Goal: Task Accomplishment & Management: Use online tool/utility

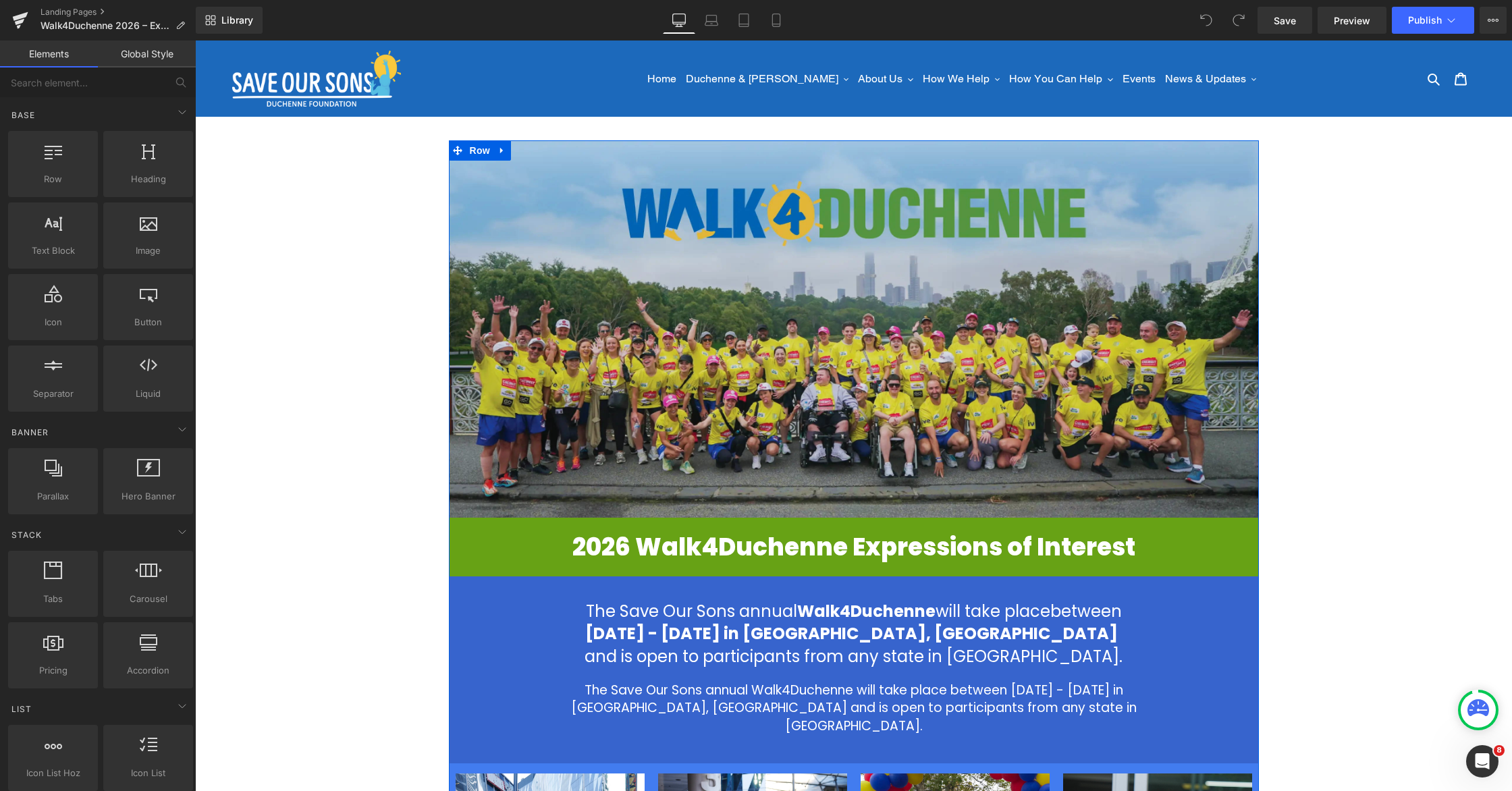
scroll to position [370, 0]
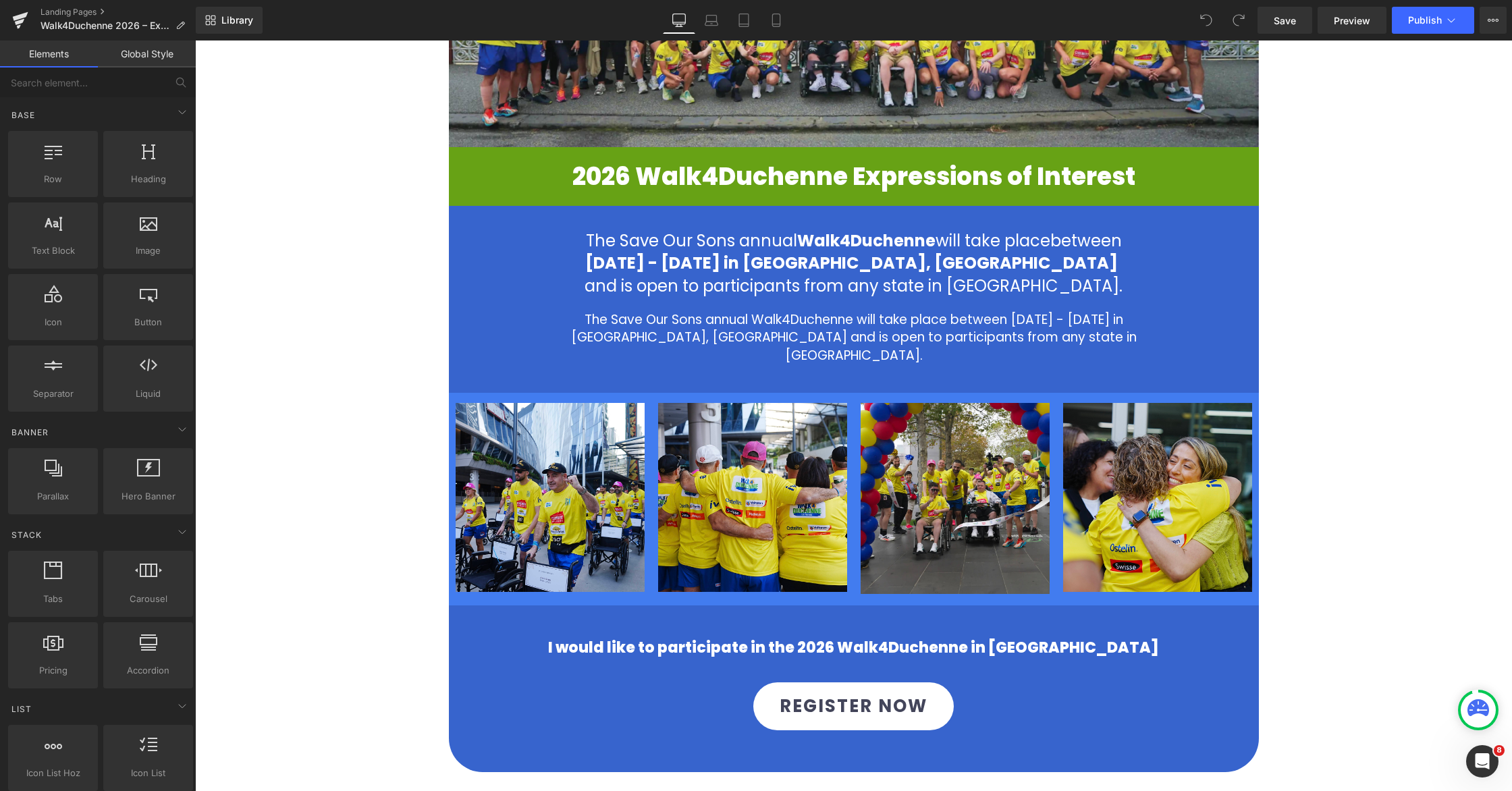
click at [1393, 309] on div "Image Image 2026 Walk4Duchenne Expressions of Interest Heading 2026 Walk4Duchen…" at bounding box center [854, 366] width 1317 height 1166
click at [778, 26] on icon at bounding box center [775, 19] width 13 height 13
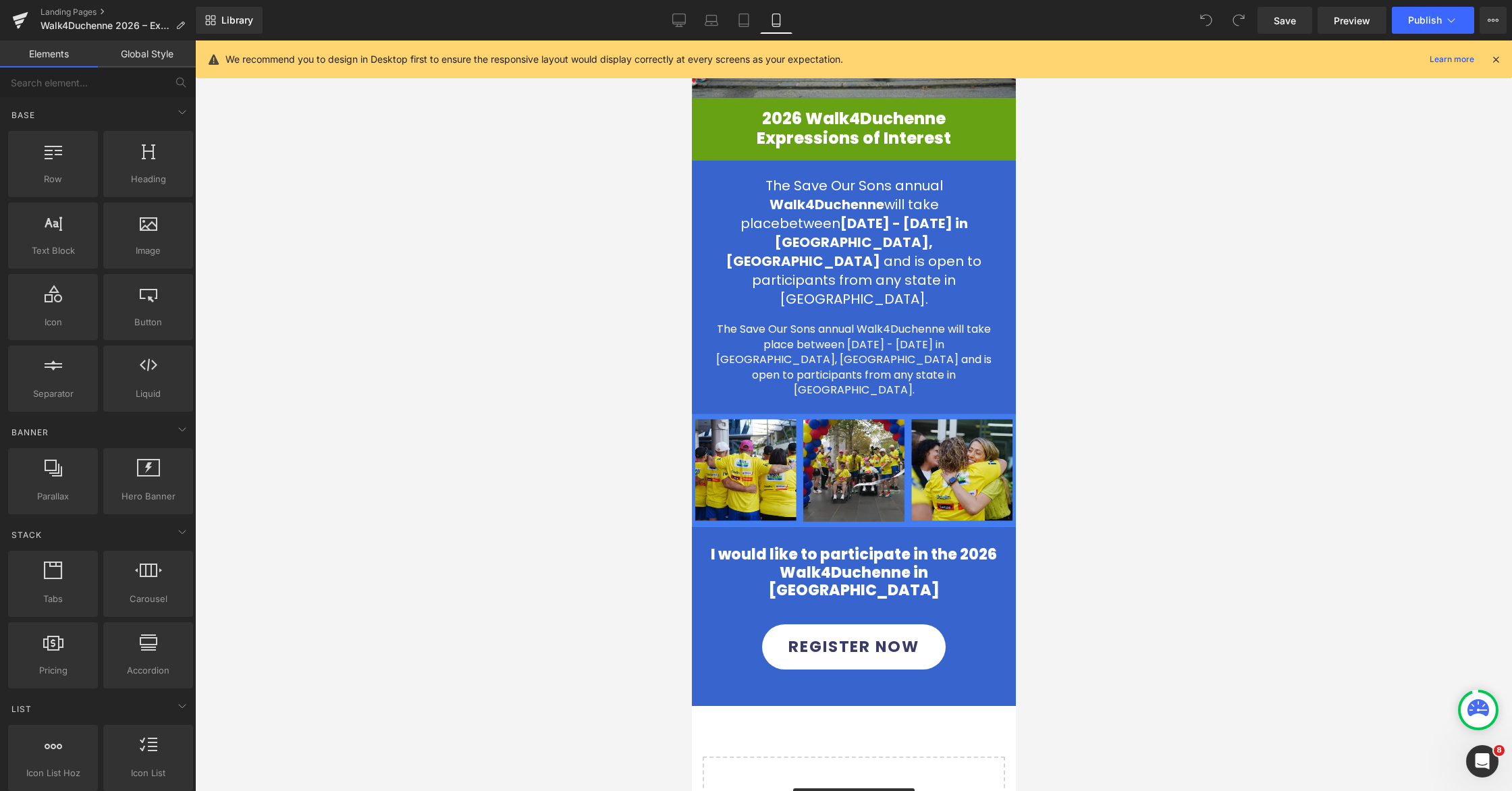
scroll to position [152, 0]
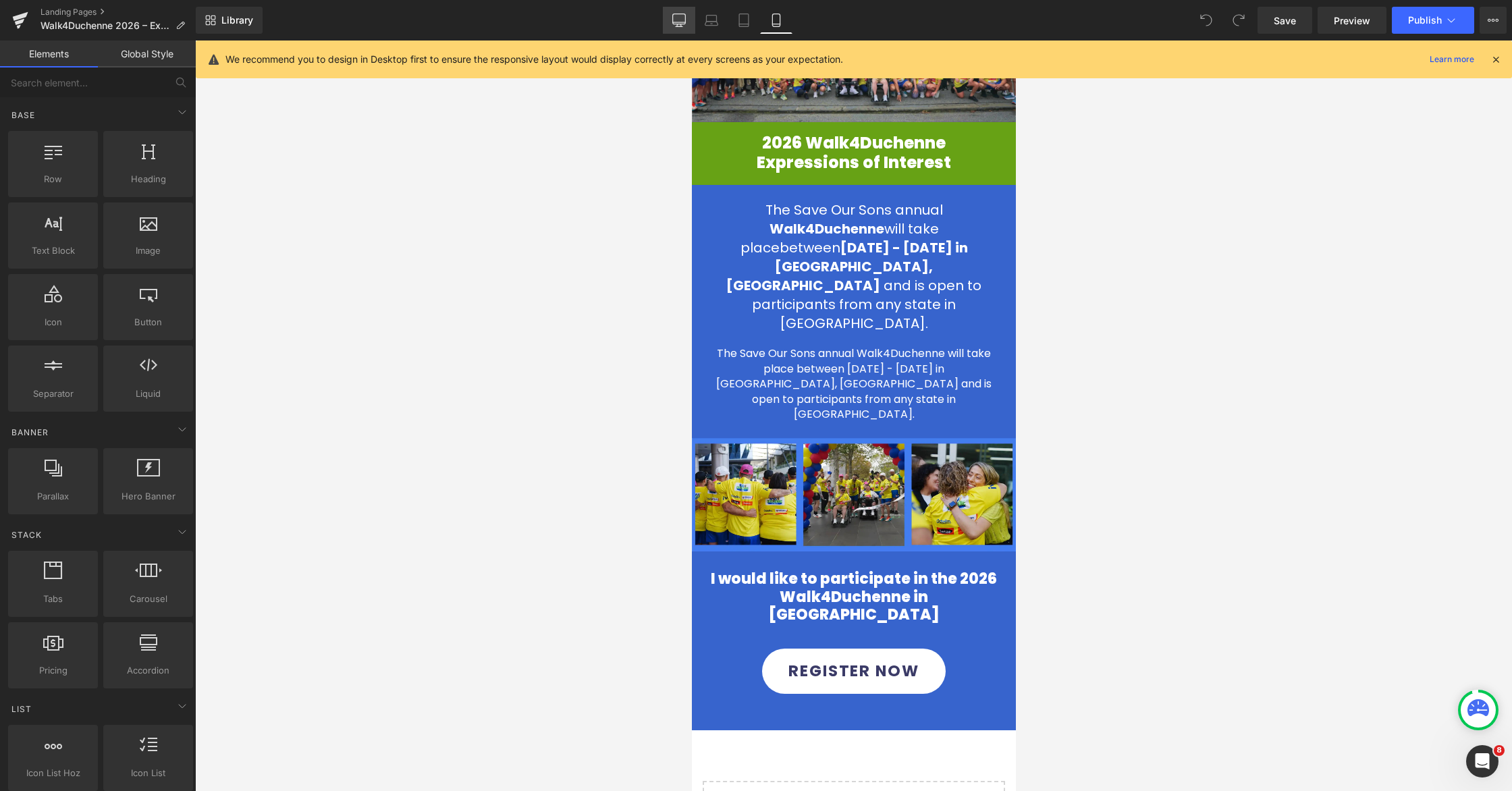
click at [676, 21] on icon at bounding box center [678, 19] width 13 height 13
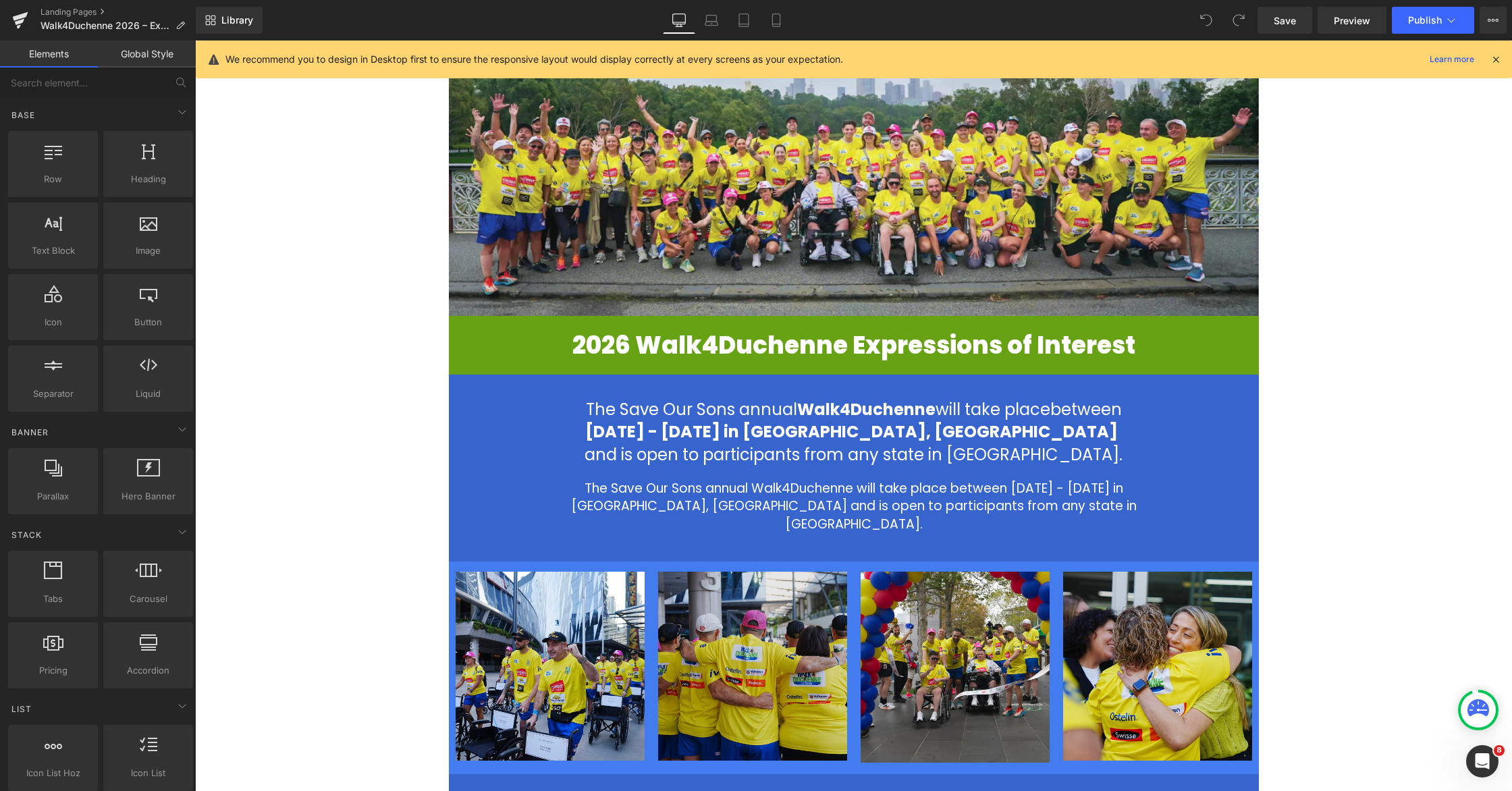
scroll to position [309, 0]
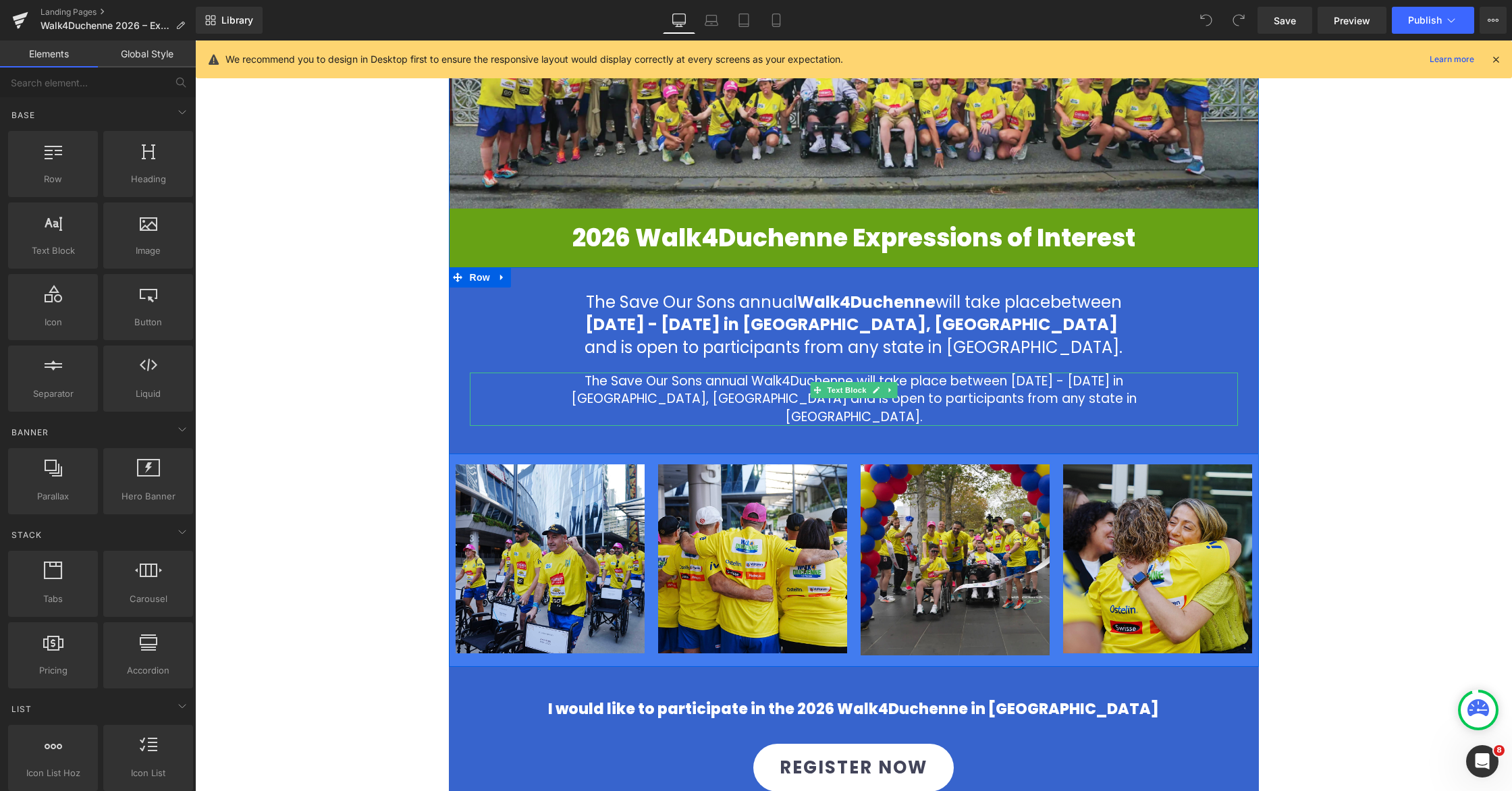
click at [1078, 392] on p "The Save Our Sons annual Walk4Duchenne will take place between [DATE] - [DATE] …" at bounding box center [854, 399] width 664 height 54
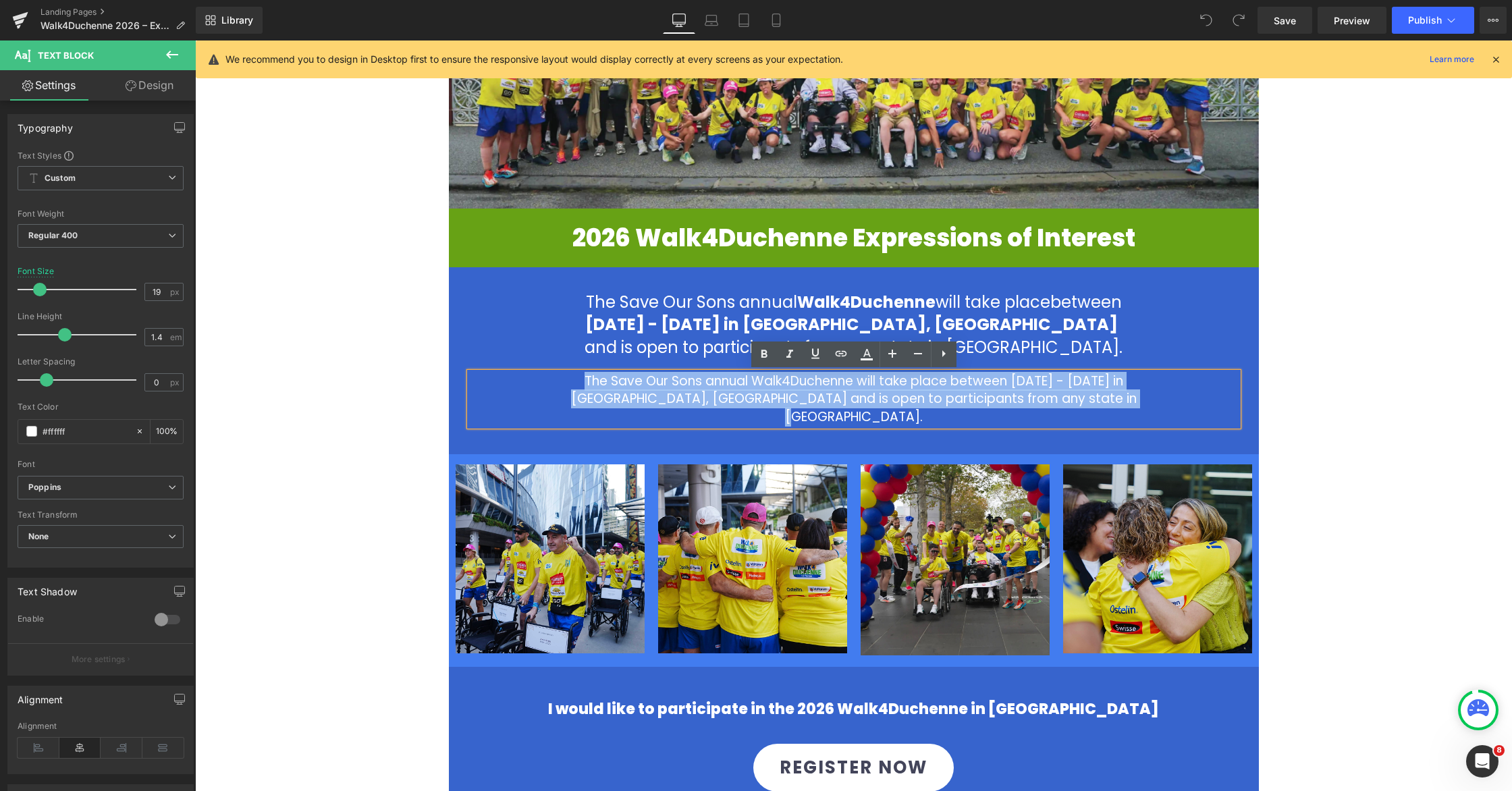
drag, startPoint x: 1061, startPoint y: 397, endPoint x: 467, endPoint y: 367, distance: 594.8
click at [467, 367] on div "The Save Our Sons annual Walk4Duchenne will take place between [DATE] - [DATE] …" at bounding box center [854, 358] width 810 height 136
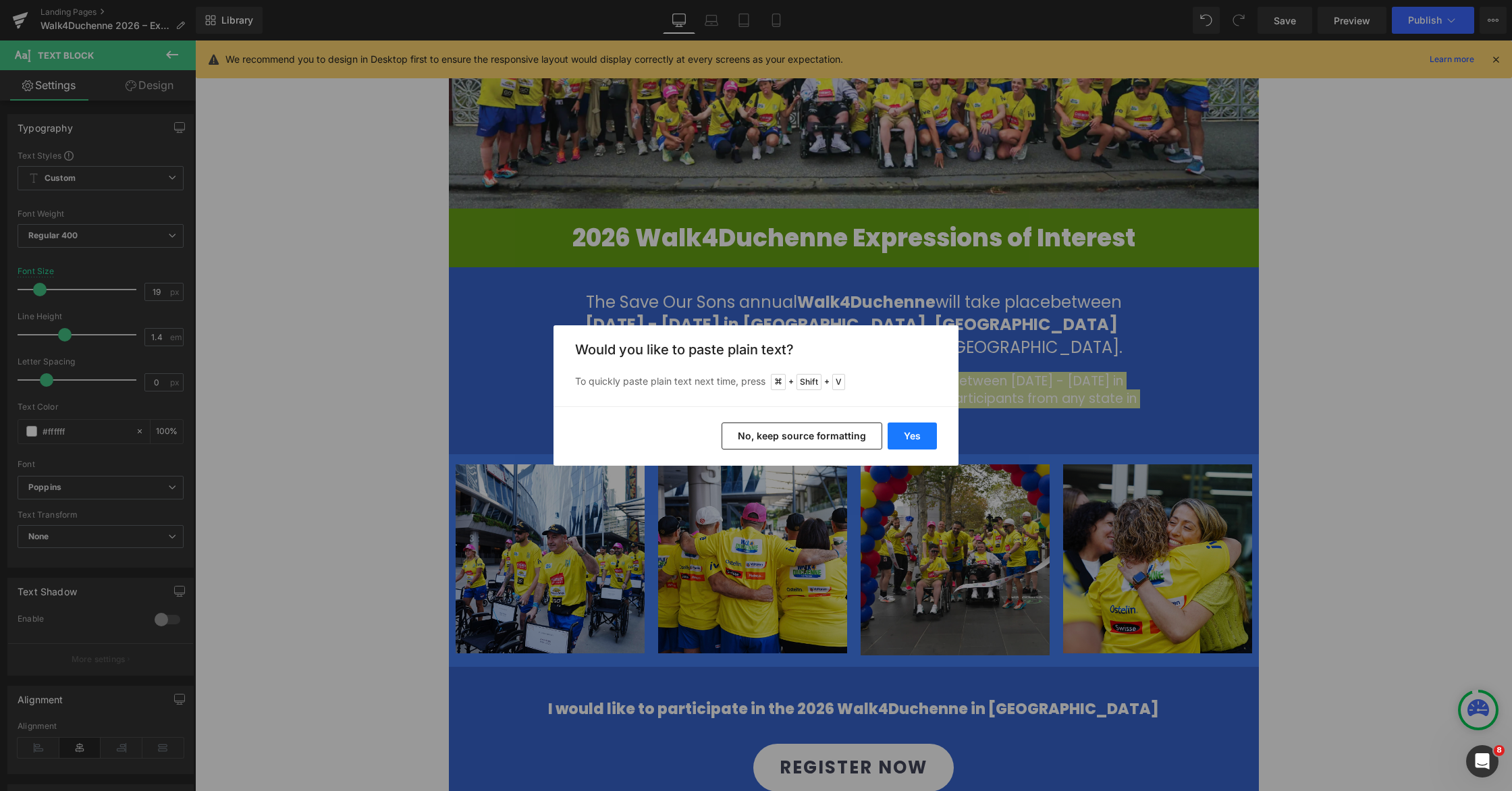
click at [923, 436] on button "Yes" at bounding box center [912, 435] width 49 height 27
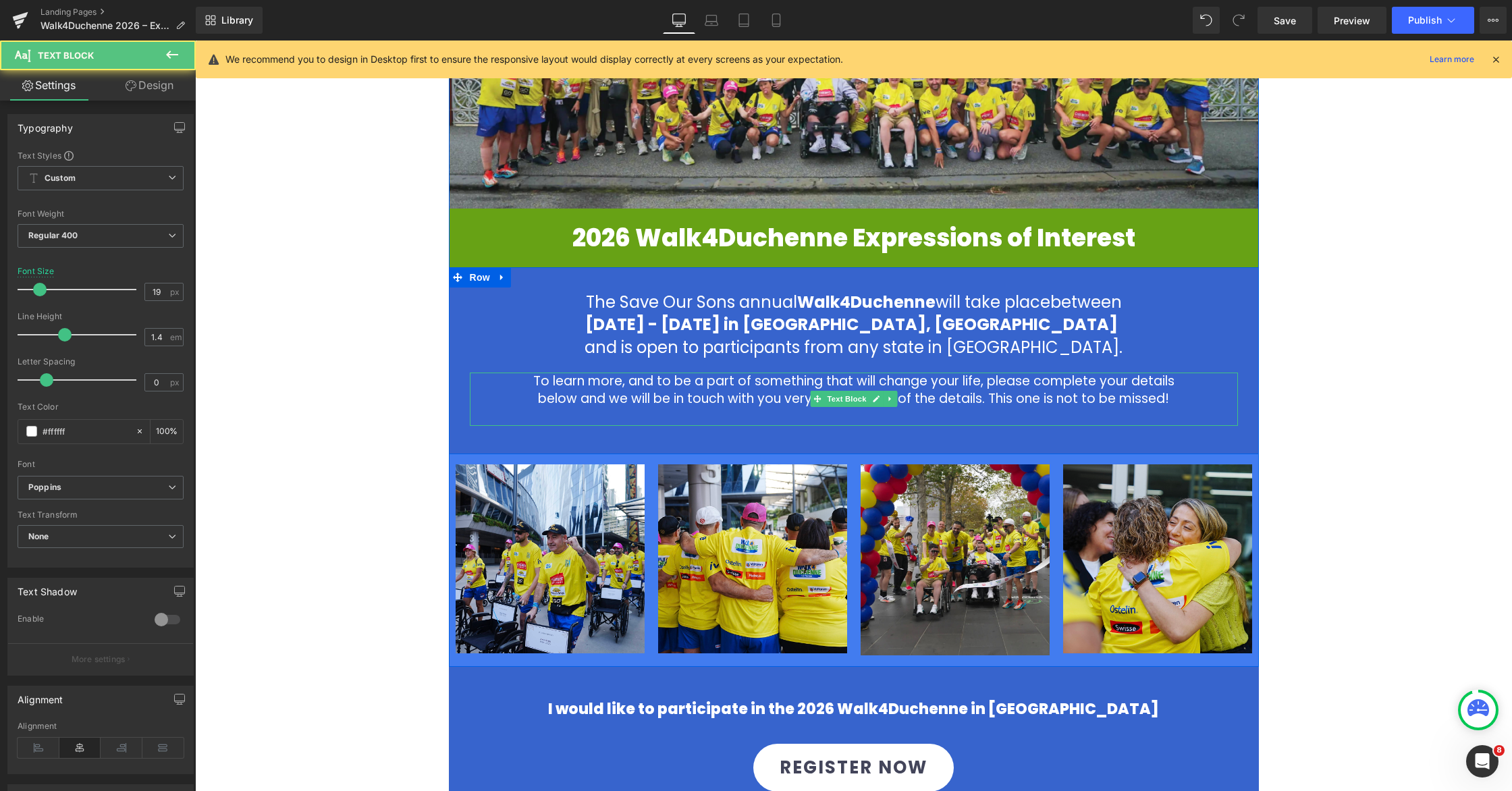
click at [854, 413] on p at bounding box center [854, 417] width 664 height 18
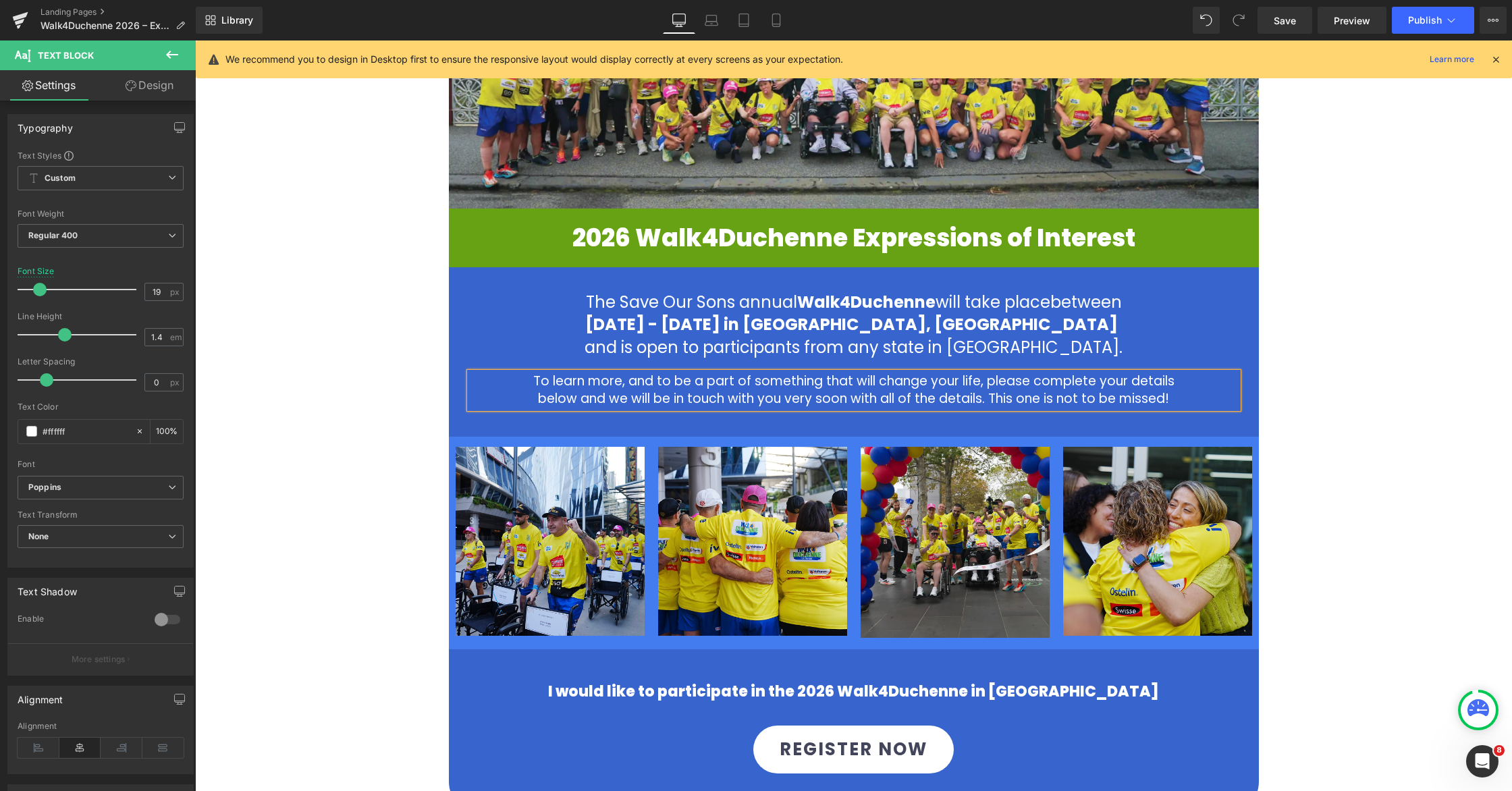
click at [1313, 399] on div "Image Image 2026 Walk4Duchenne Expressions of Interest Heading 2026 Walk4Duchen…" at bounding box center [854, 419] width 1317 height 1148
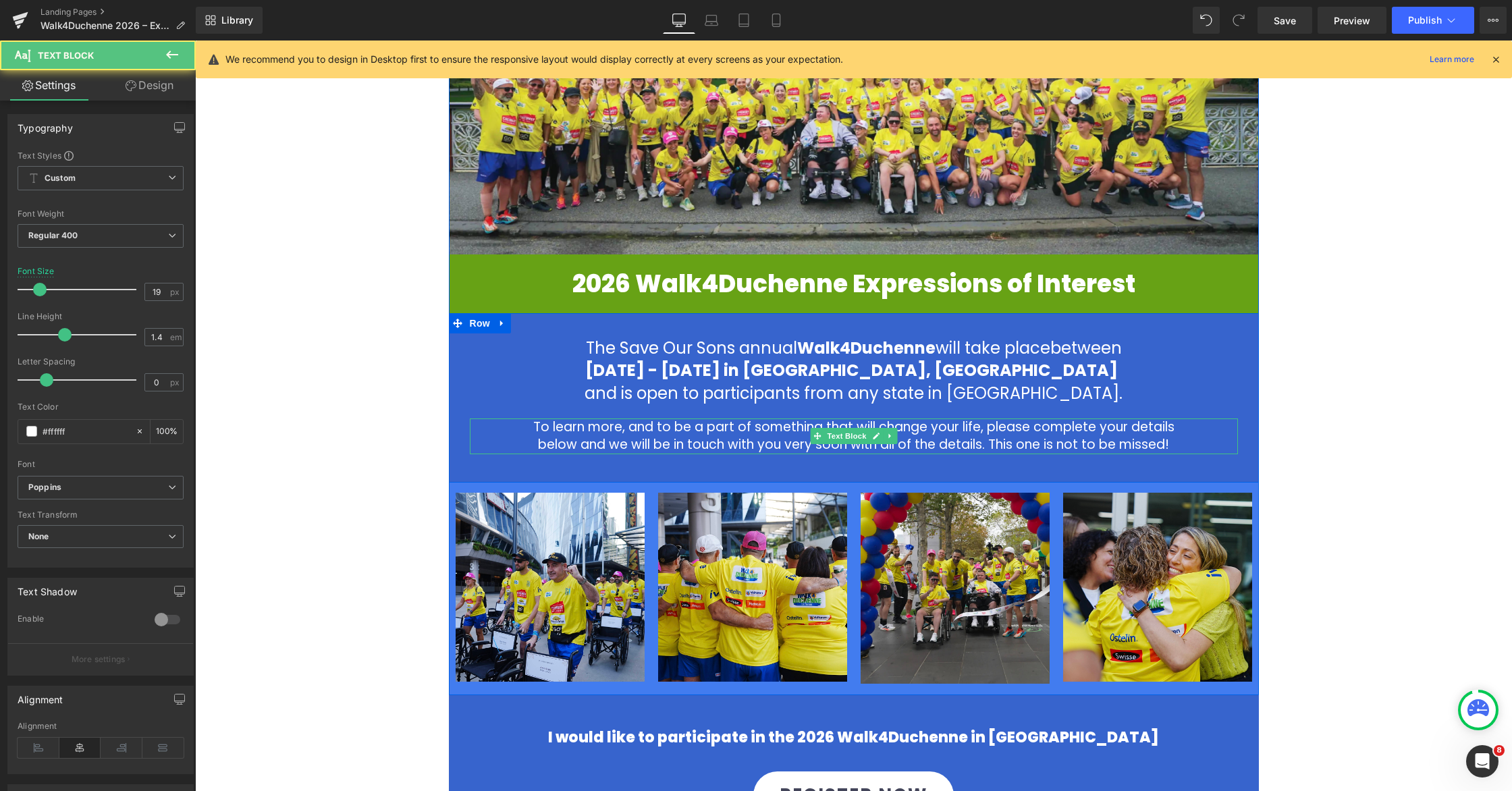
scroll to position [265, 0]
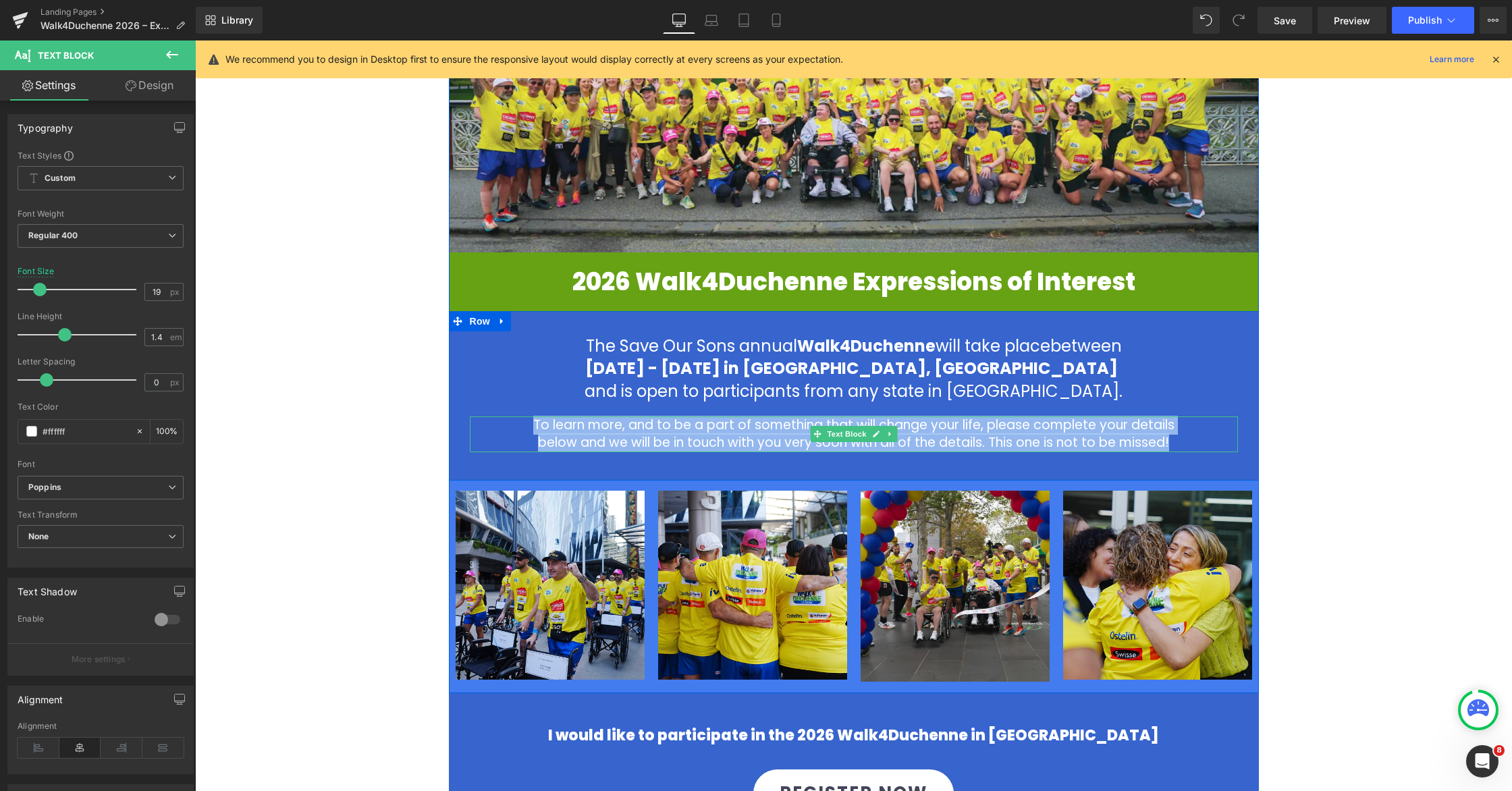
drag, startPoint x: 567, startPoint y: 430, endPoint x: 1180, endPoint y: 448, distance: 613.3
click at [1180, 448] on p "To learn more, and to be a part of something that will change your life, please…" at bounding box center [854, 435] width 664 height 36
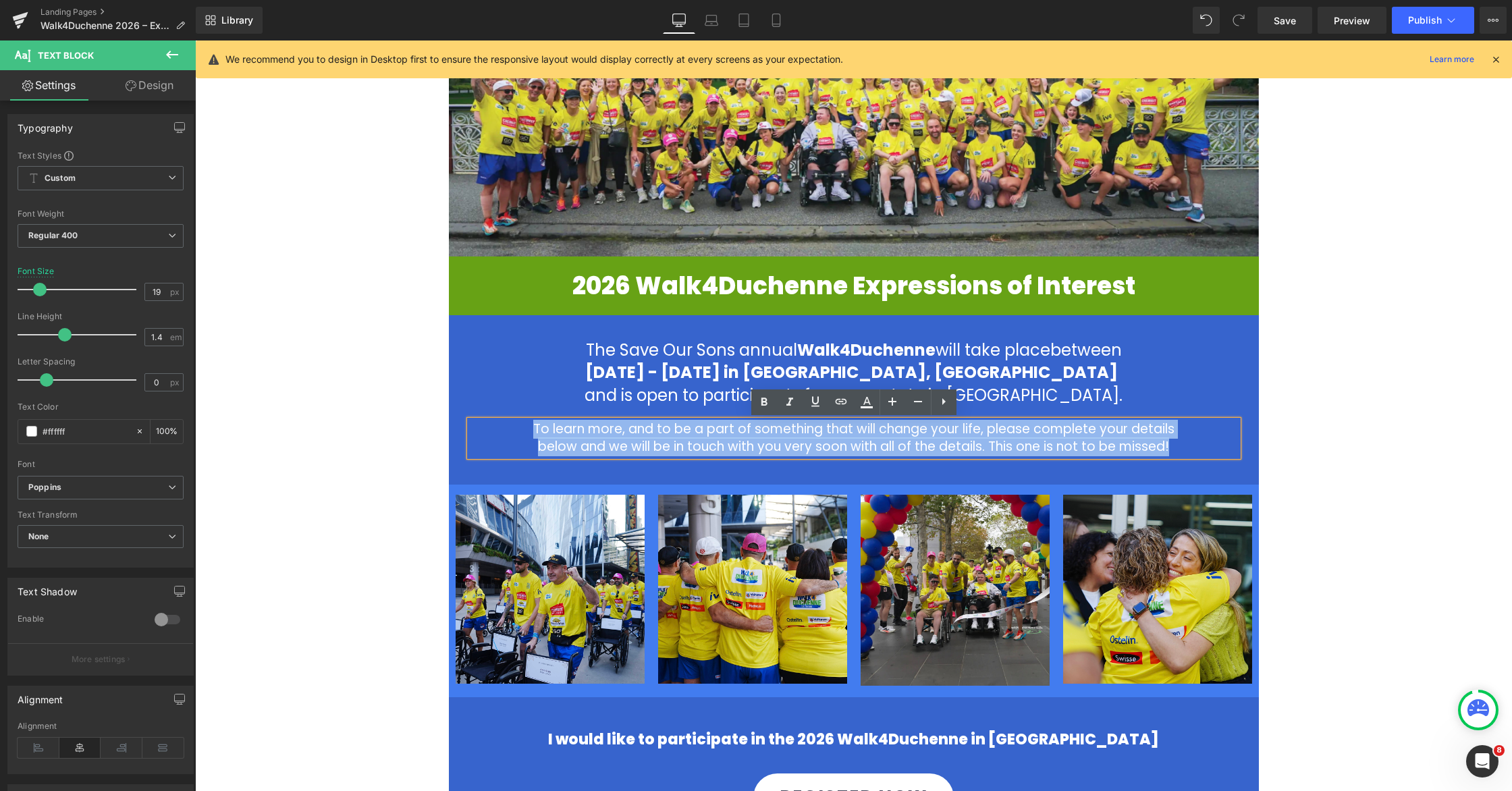
scroll to position [257, 0]
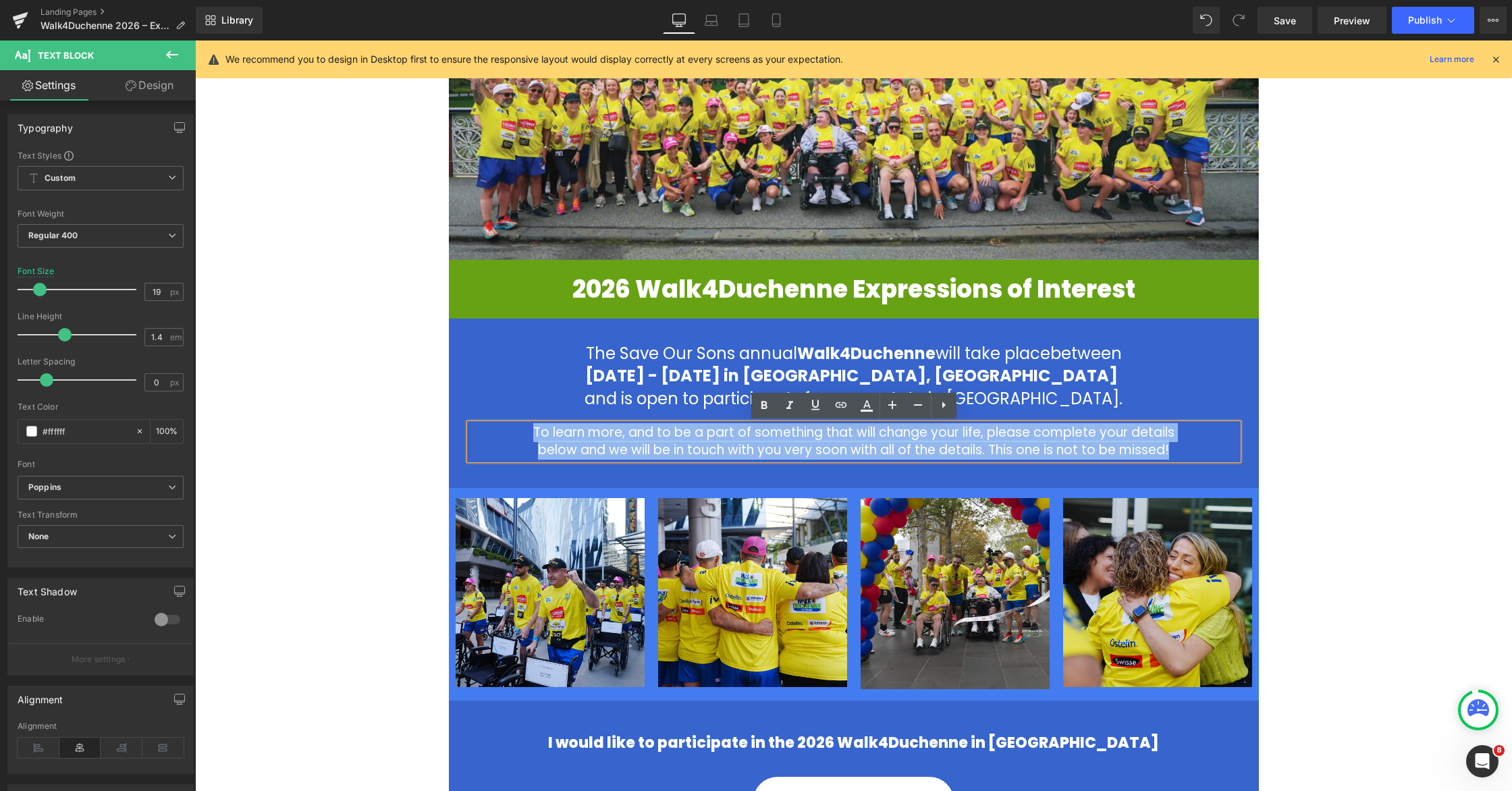
copy p "To learn more, and to be a part of something that will change your life, please…"
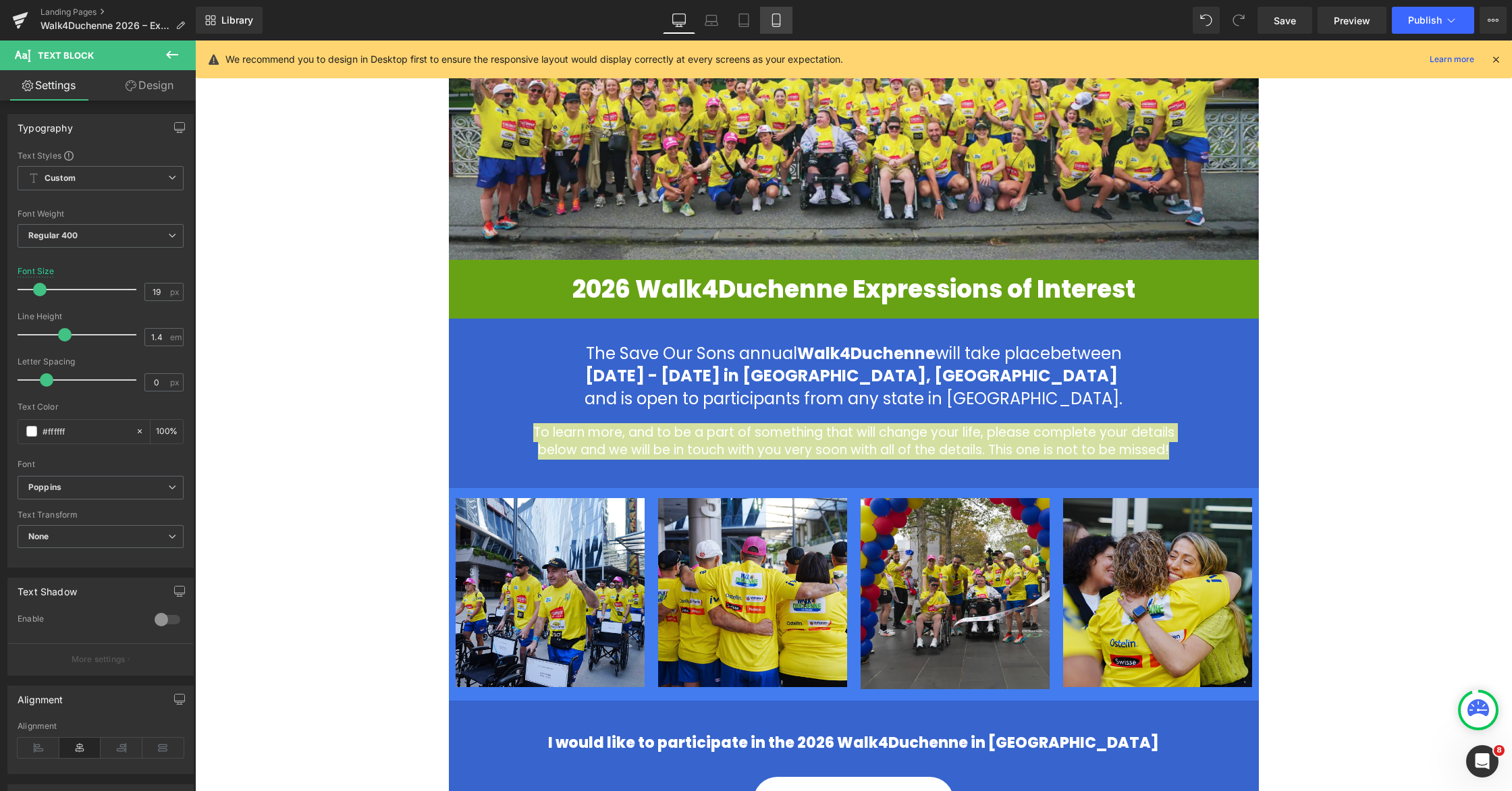
click at [786, 26] on link "Mobile" at bounding box center [776, 20] width 33 height 27
type input "16"
type input "100"
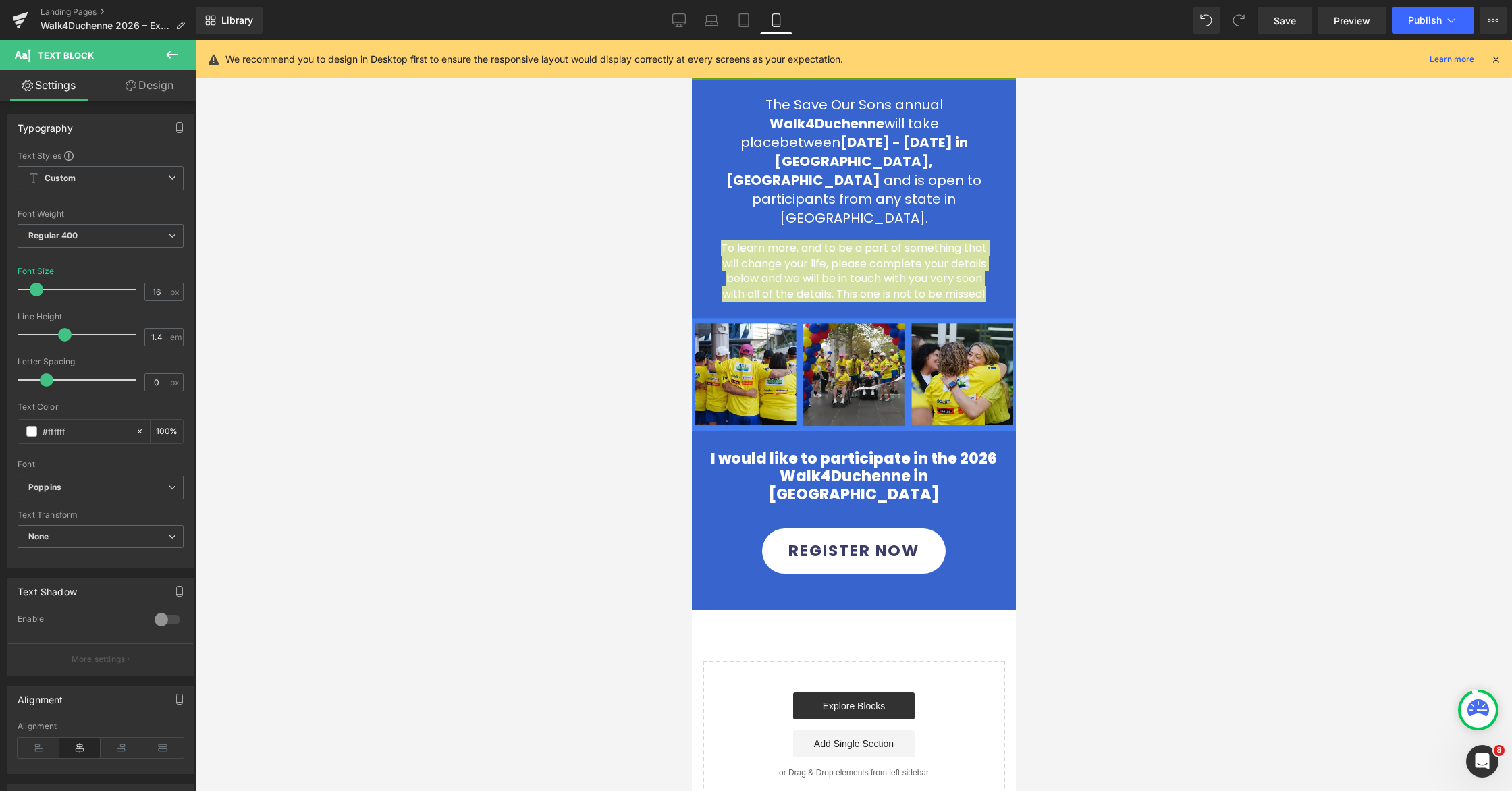
scroll to position [38, 0]
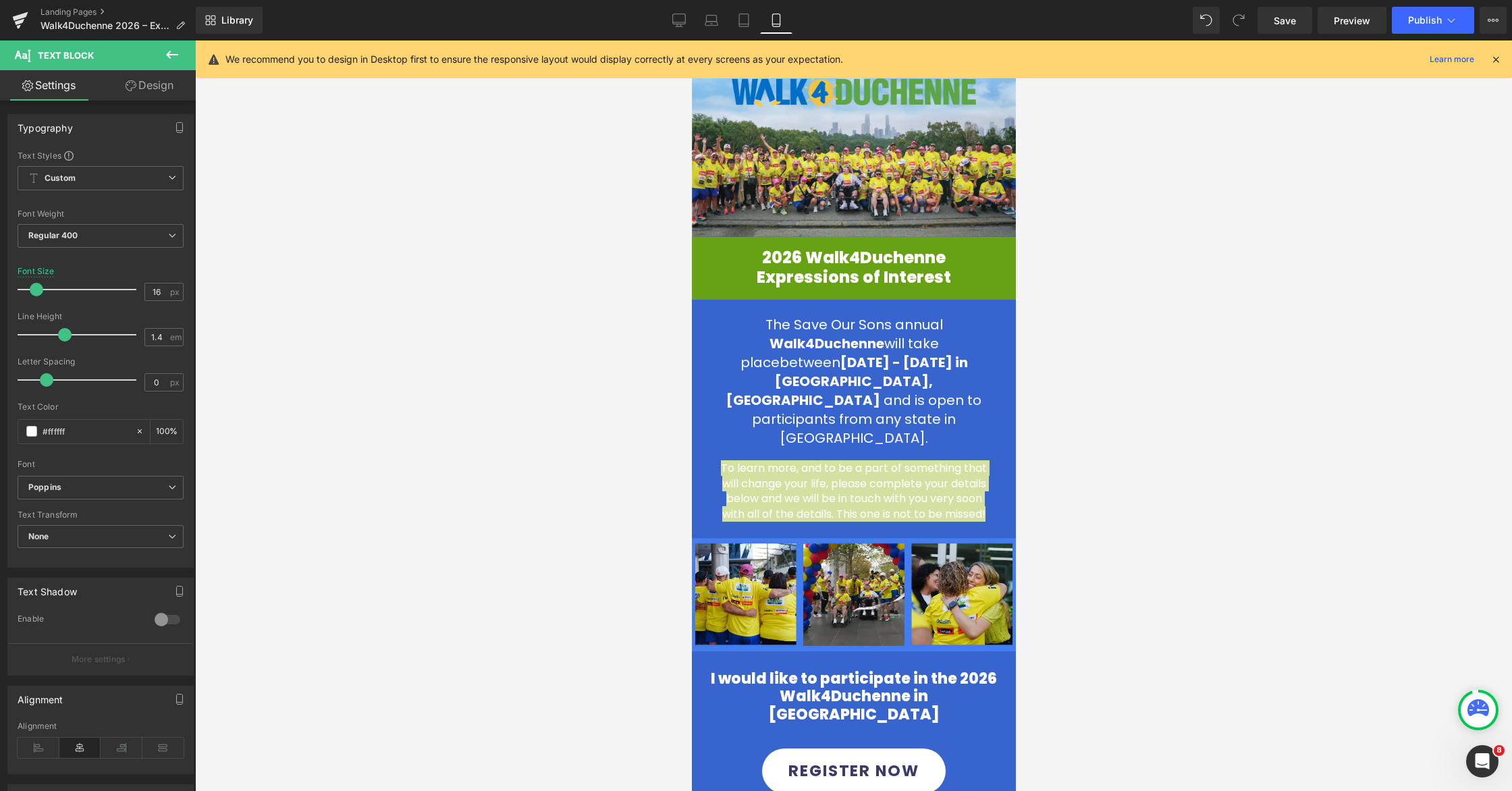
click at [1138, 417] on div at bounding box center [854, 415] width 1317 height 750
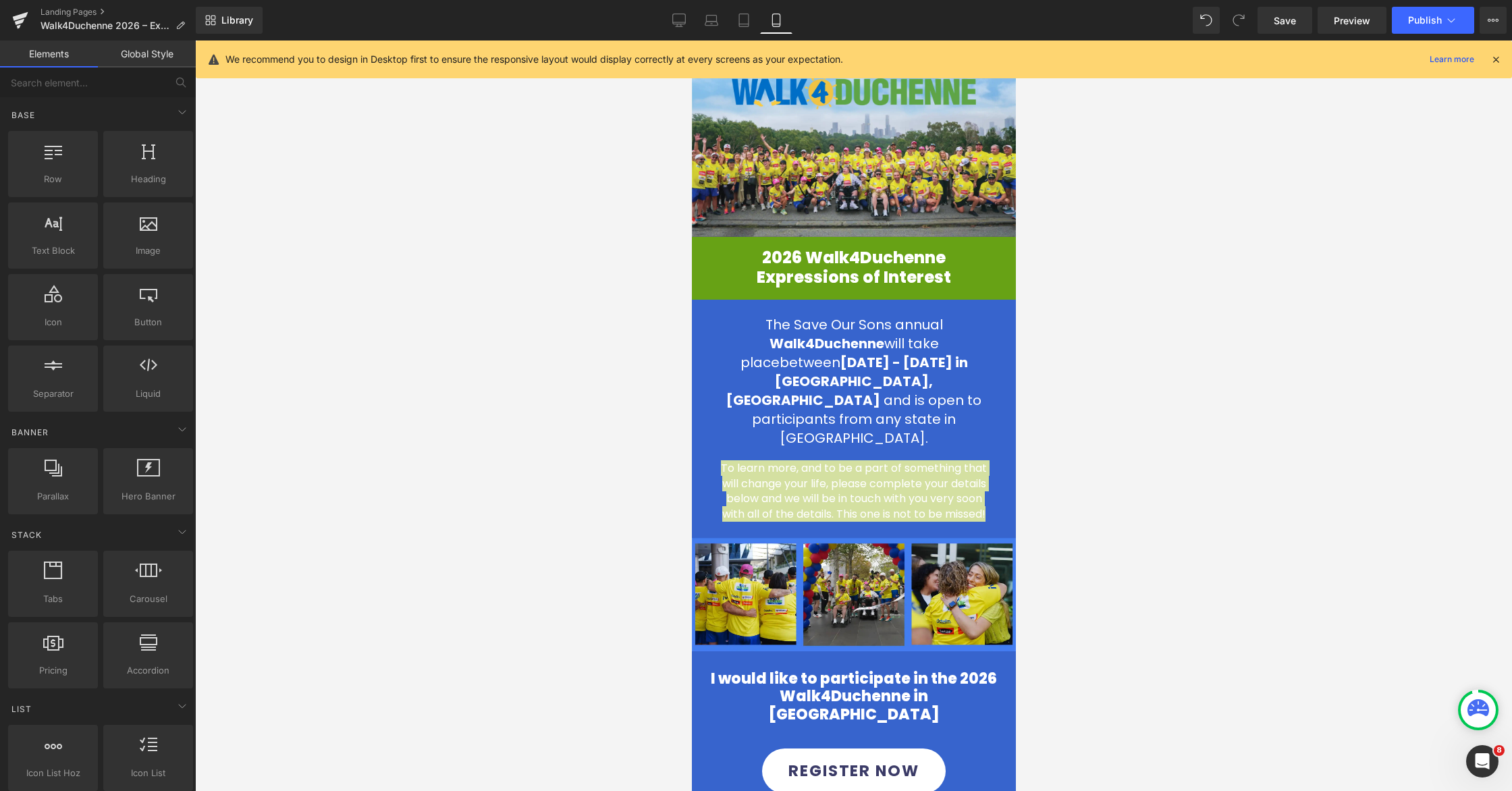
click at [1113, 397] on div at bounding box center [854, 415] width 1317 height 750
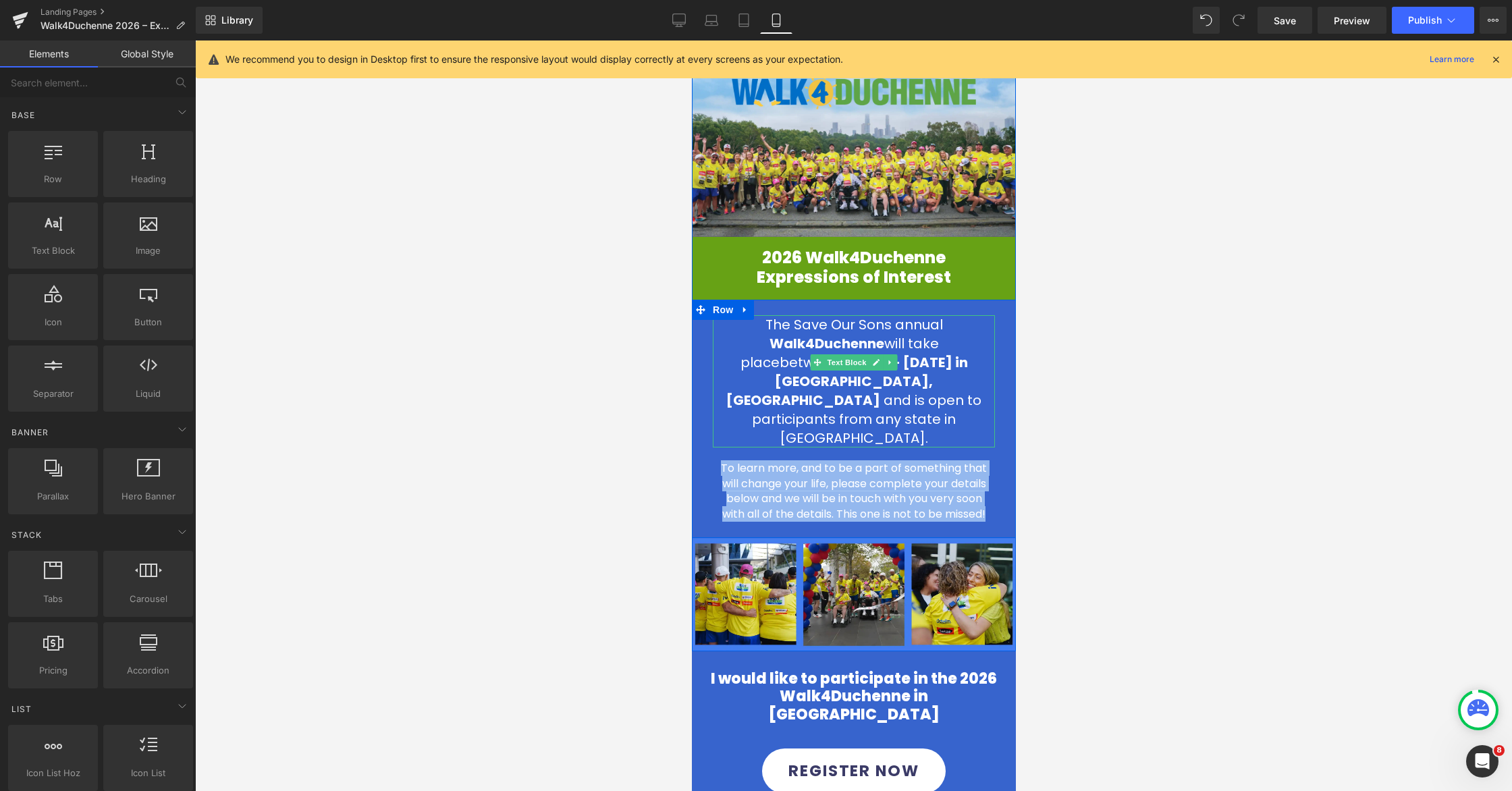
click at [912, 390] on span "and is open to participants from any state in [GEOGRAPHIC_DATA]." at bounding box center [865, 419] width 229 height 57
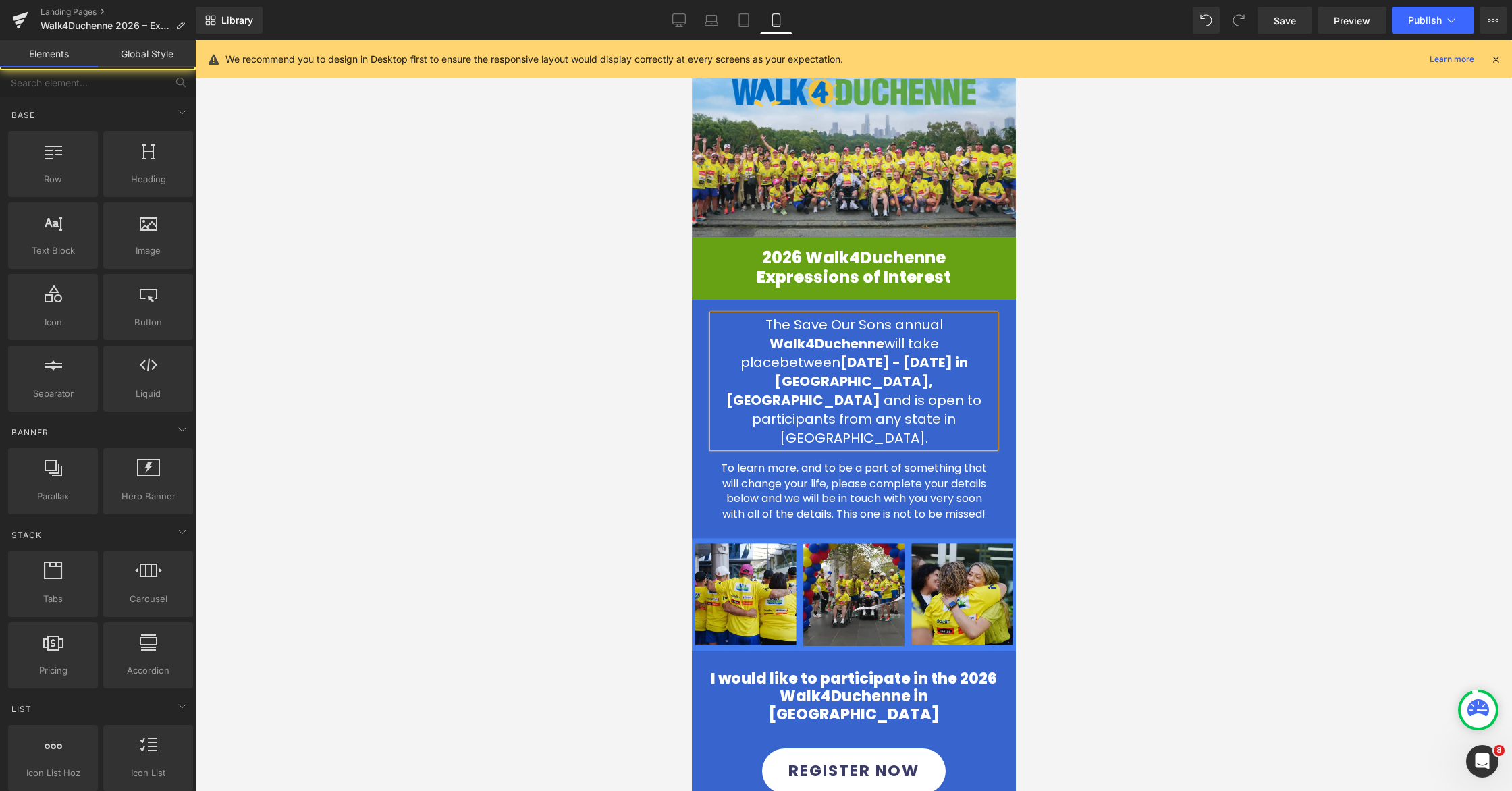
click at [1099, 407] on div at bounding box center [854, 415] width 1317 height 750
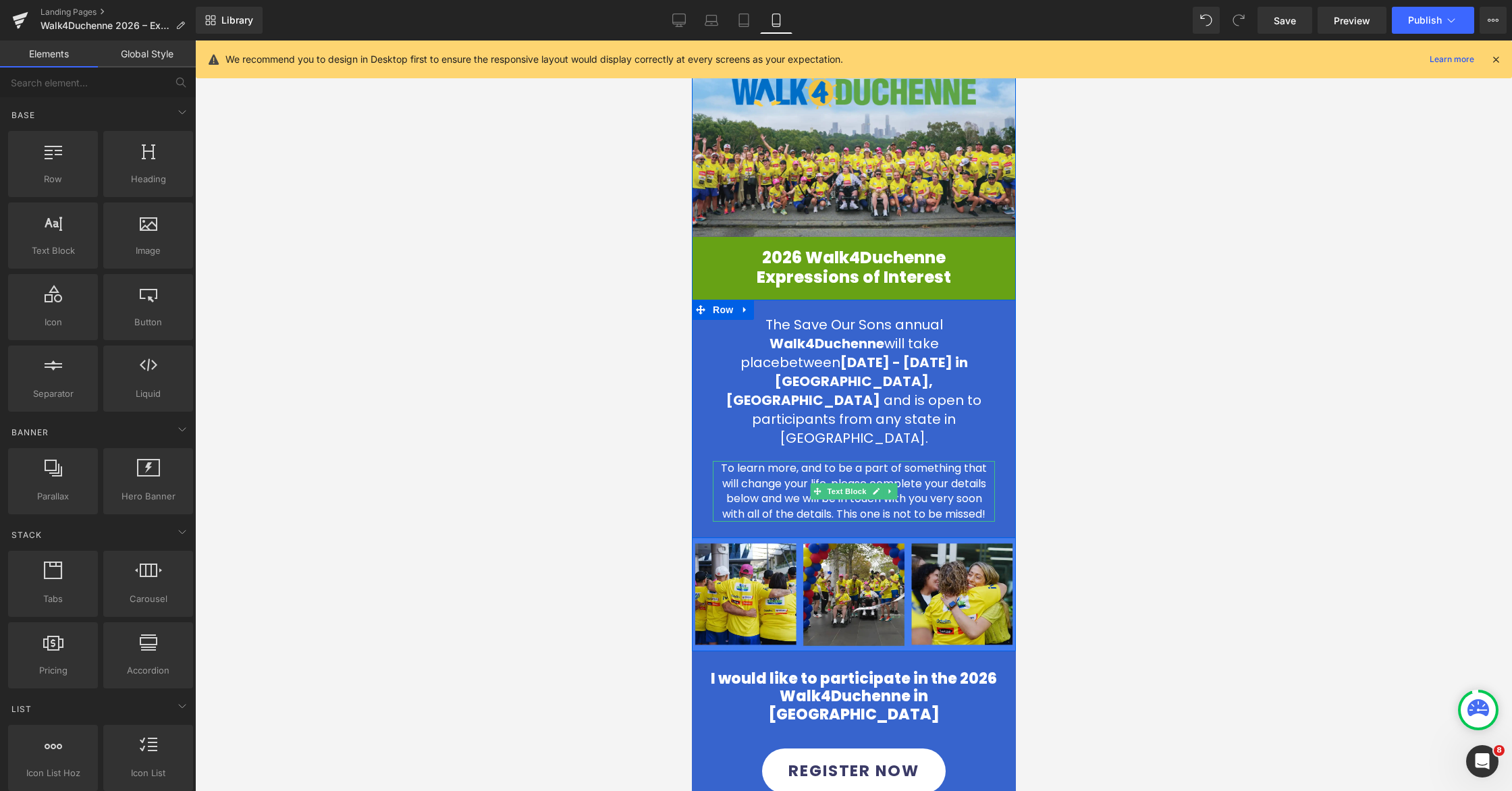
click at [729, 461] on p "To learn more, and to be a part of something that will change your life, please…" at bounding box center [853, 491] width 276 height 61
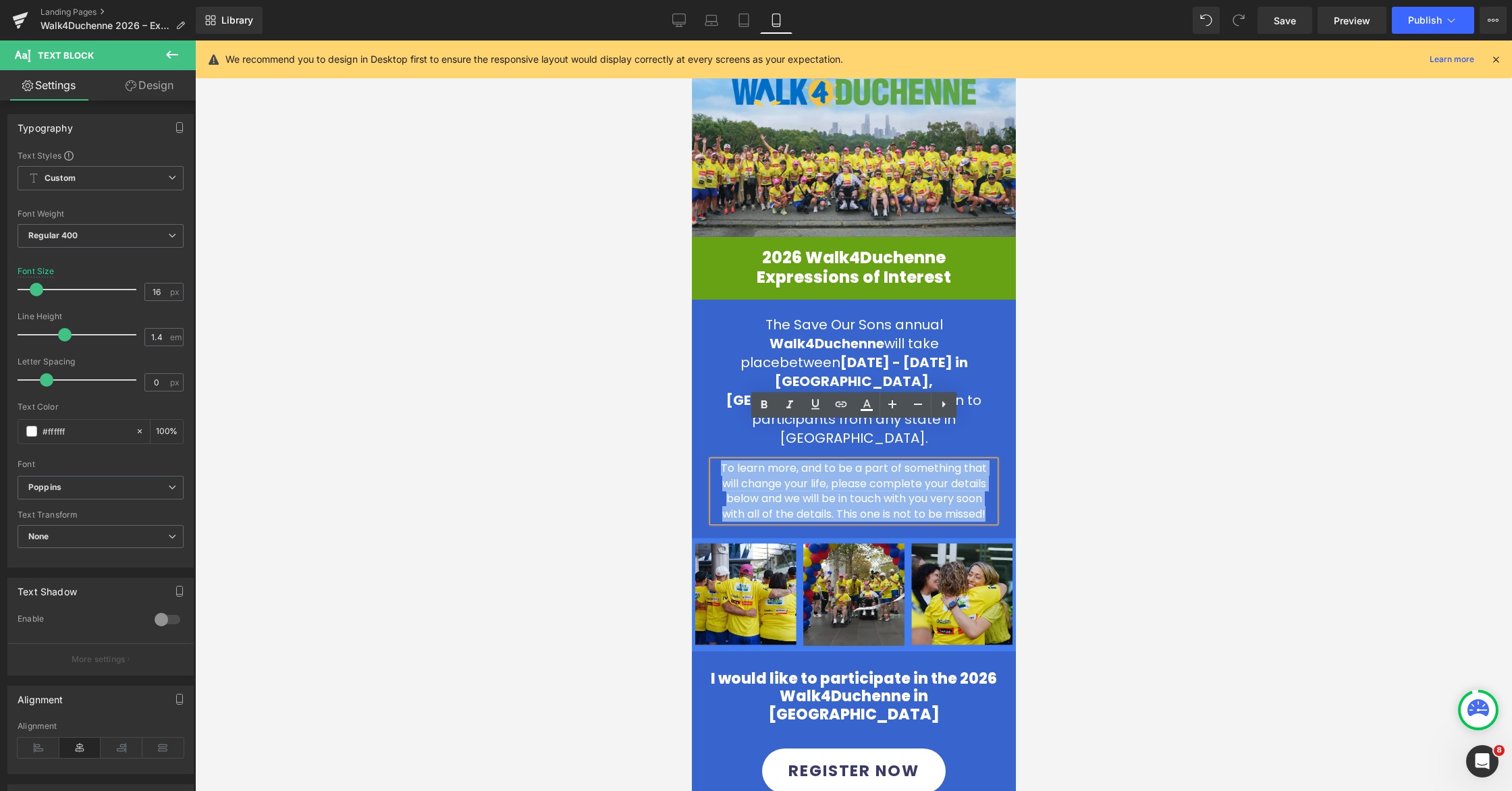
drag, startPoint x: 718, startPoint y: 429, endPoint x: 993, endPoint y: 475, distance: 278.8
click at [993, 475] on div "To learn more, and to be a part of something that will change your life, please…" at bounding box center [854, 491] width 282 height 61
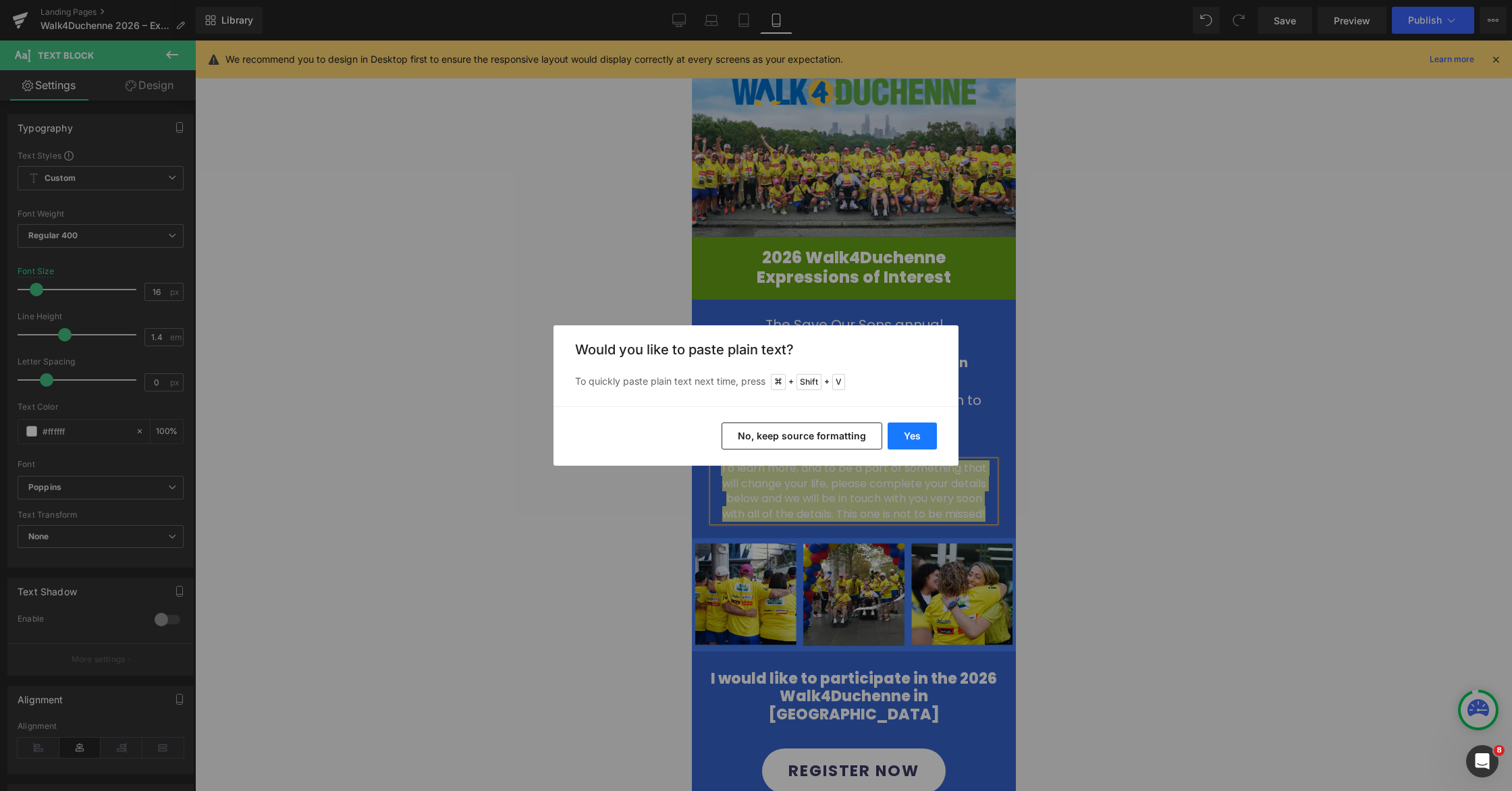
click at [917, 437] on button "Yes" at bounding box center [912, 435] width 49 height 27
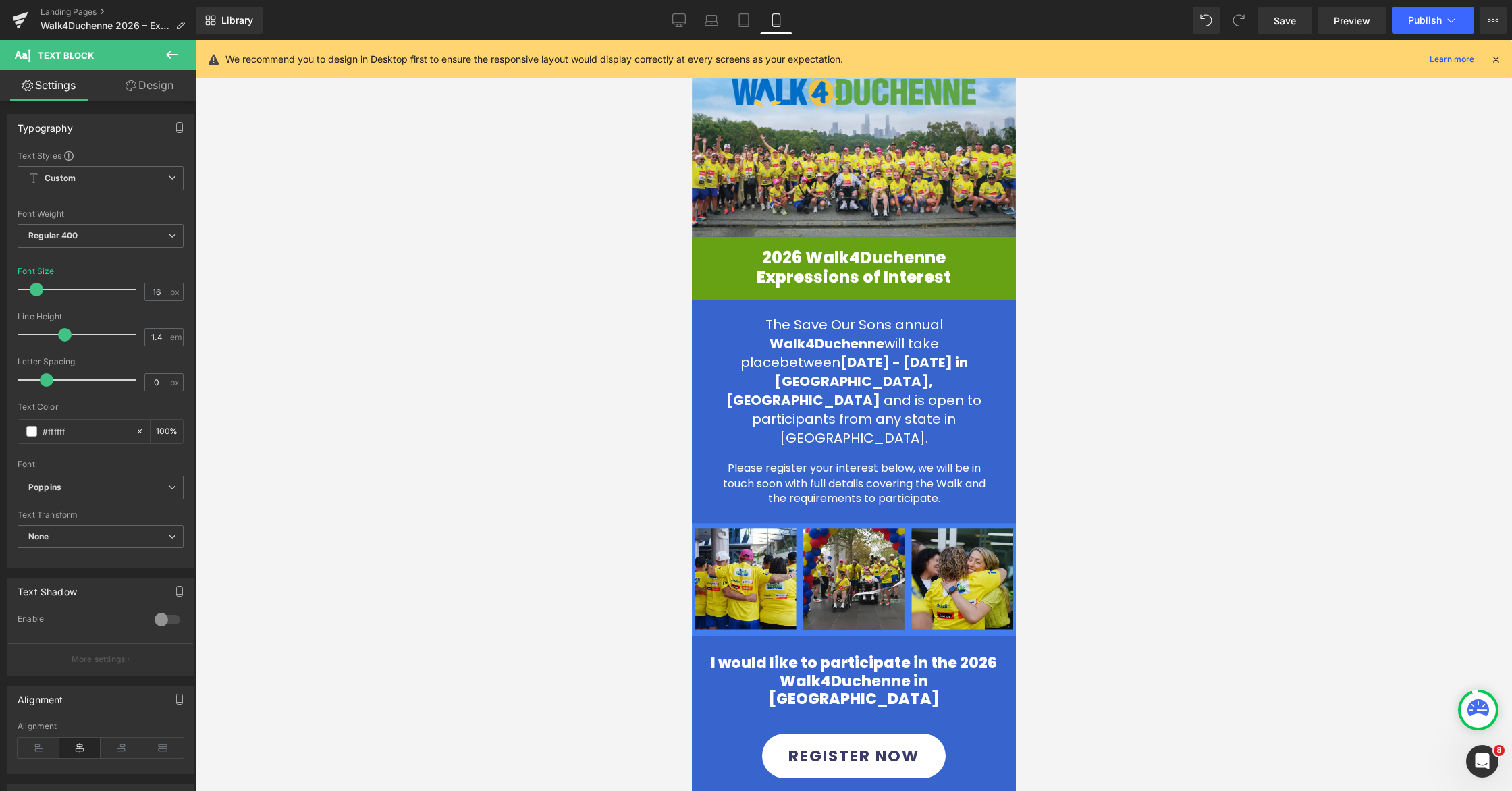
click at [1118, 432] on div at bounding box center [854, 415] width 1317 height 750
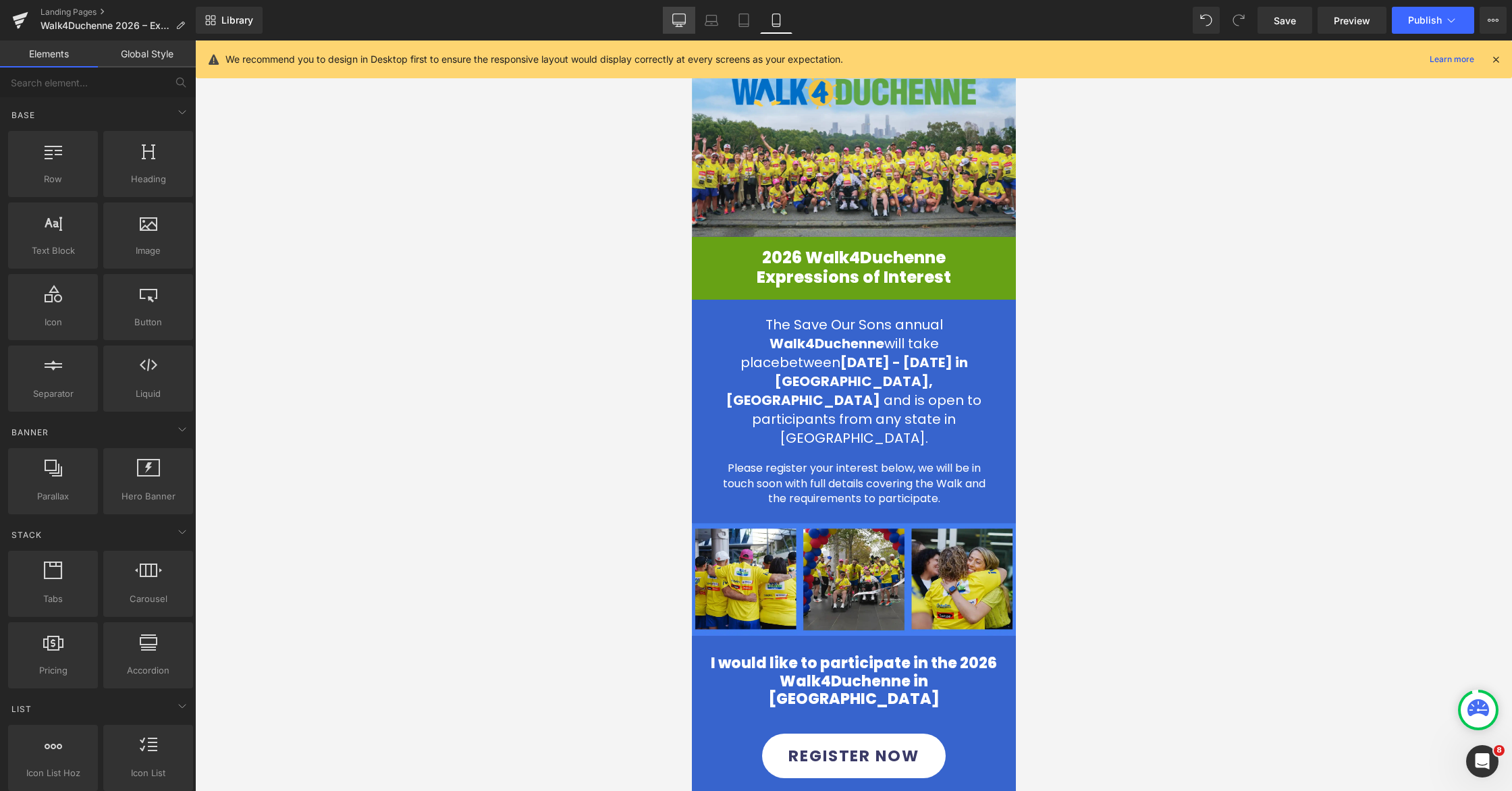
click at [680, 28] on link "Desktop" at bounding box center [678, 20] width 33 height 27
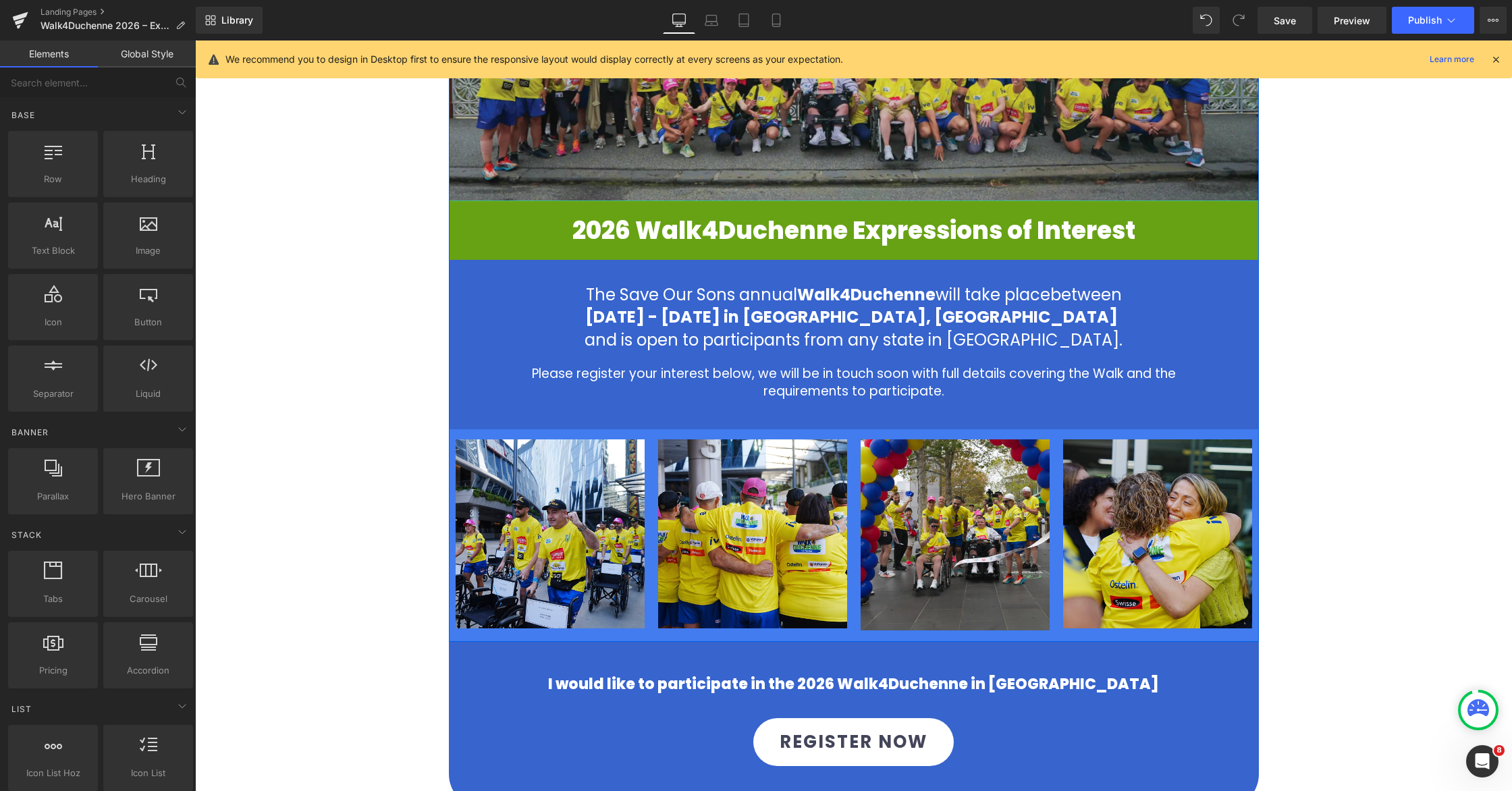
scroll to position [368, 0]
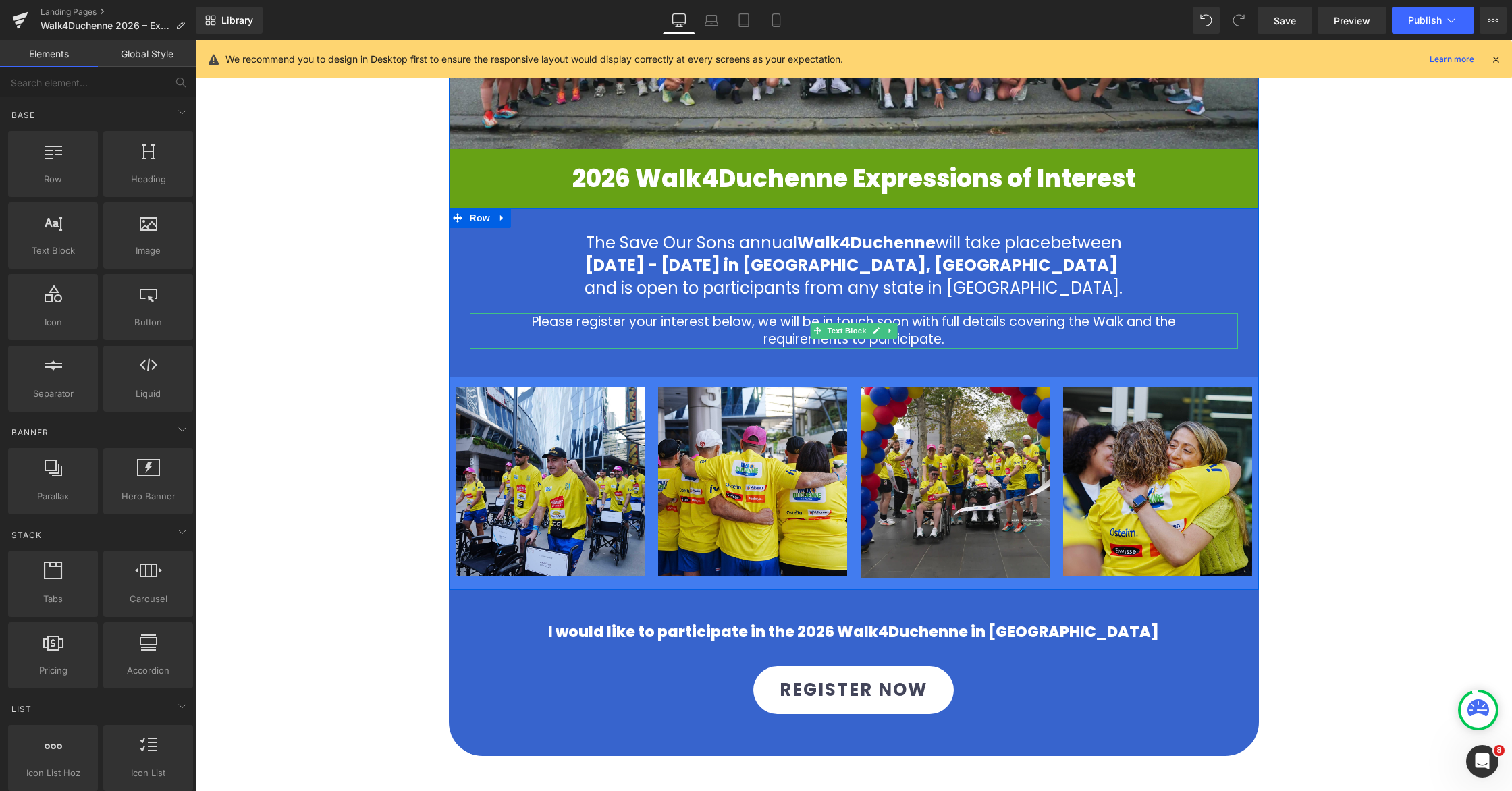
click at [961, 330] on p "Please register your interest below, we will be in touch soon with full details…" at bounding box center [854, 331] width 664 height 36
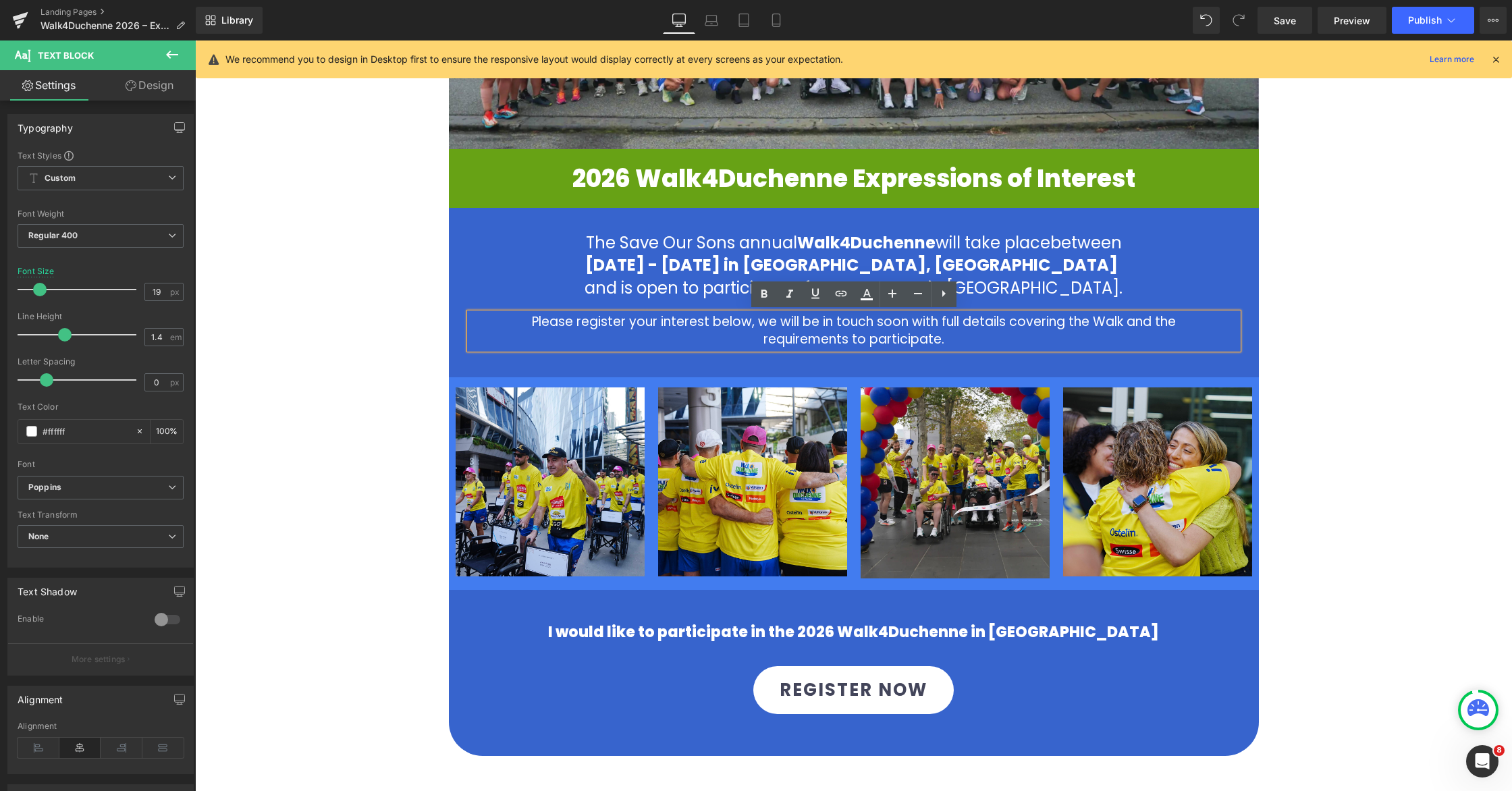
drag, startPoint x: 954, startPoint y: 341, endPoint x: 538, endPoint y: 309, distance: 417.2
click at [538, 313] on div "Please register your interest below, we will be in touch soon with full details…" at bounding box center [854, 331] width 768 height 36
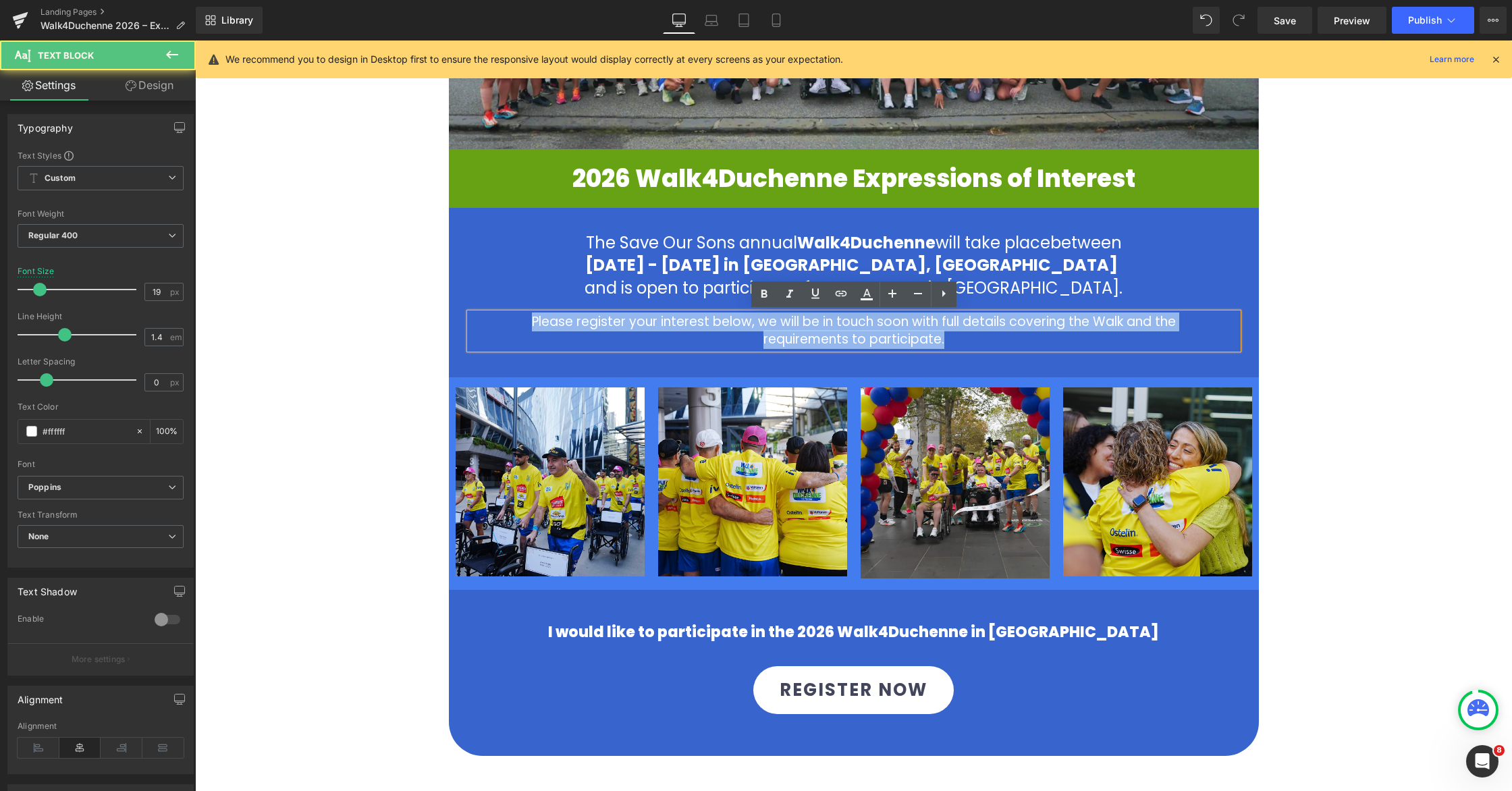
drag, startPoint x: 521, startPoint y: 317, endPoint x: 978, endPoint y: 337, distance: 457.4
click at [978, 338] on div "Please register your interest below, we will be in touch soon with full details…" at bounding box center [854, 331] width 768 height 36
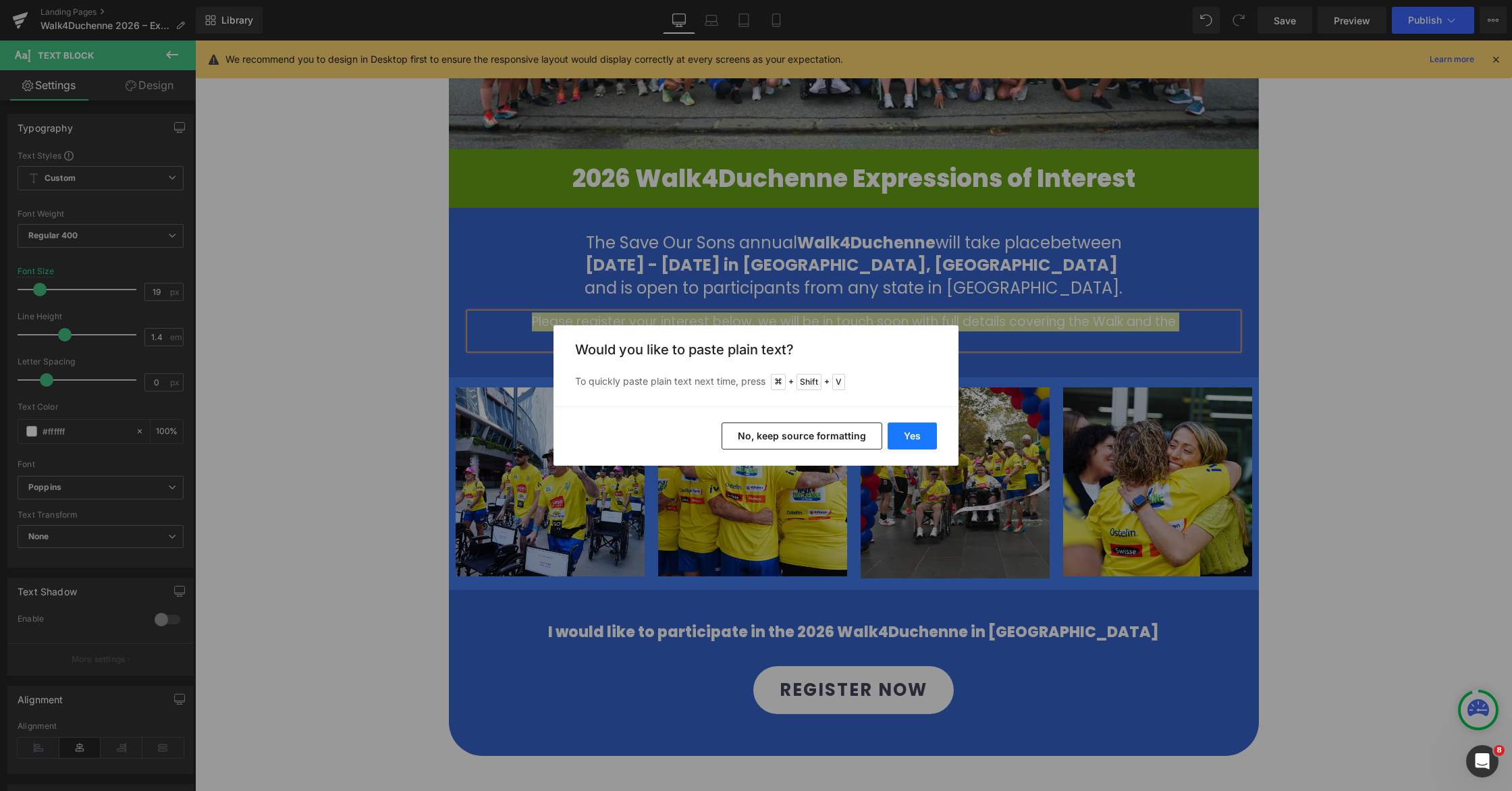
click at [923, 437] on button "Yes" at bounding box center [912, 435] width 49 height 27
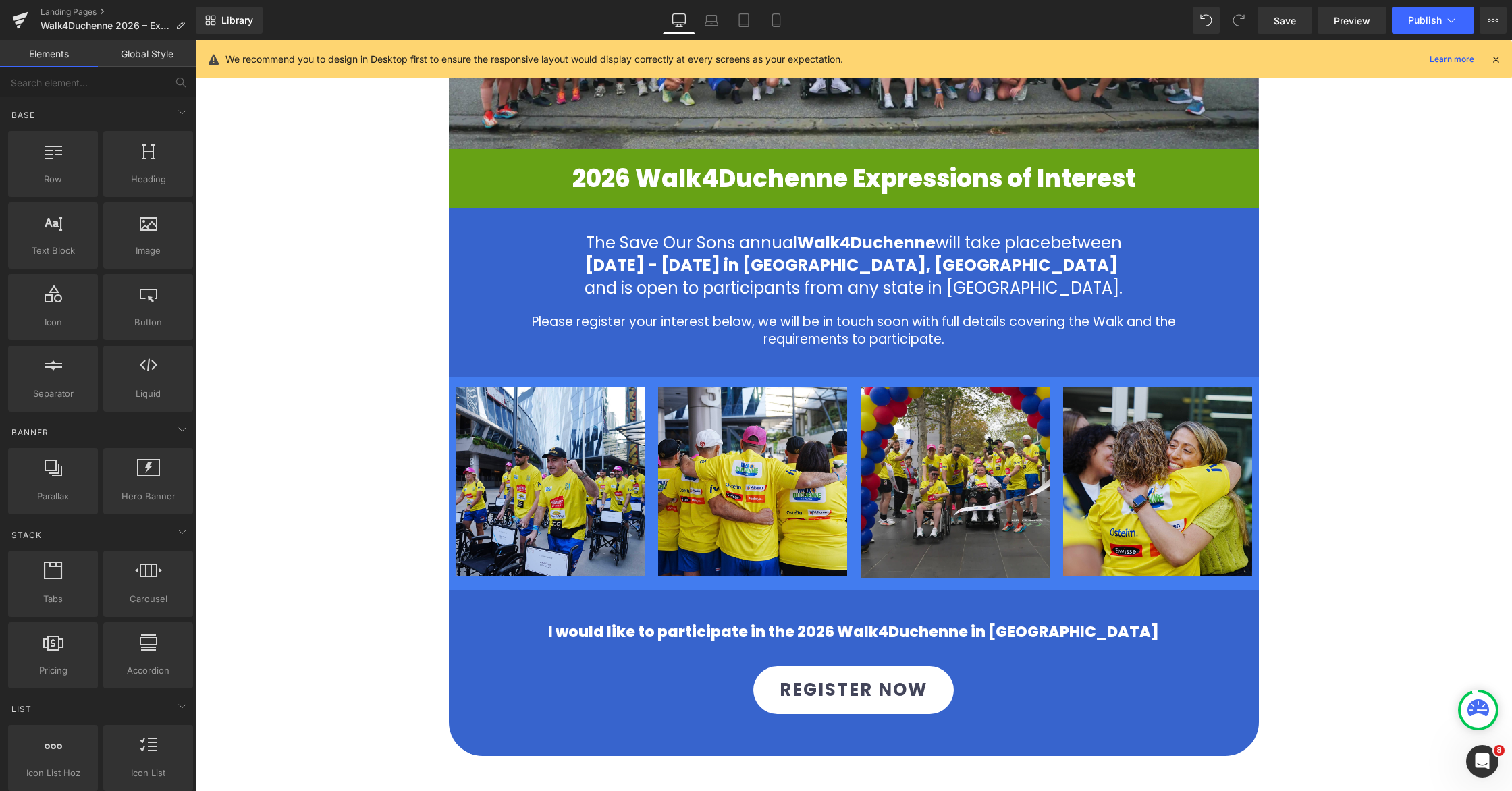
click at [1356, 326] on div "Image Image 2026 Walk4Duchenne Expressions of Interest Heading 2026 Walk4Duchen…" at bounding box center [854, 359] width 1317 height 1148
click at [1433, 25] on span "Publish" at bounding box center [1425, 20] width 34 height 11
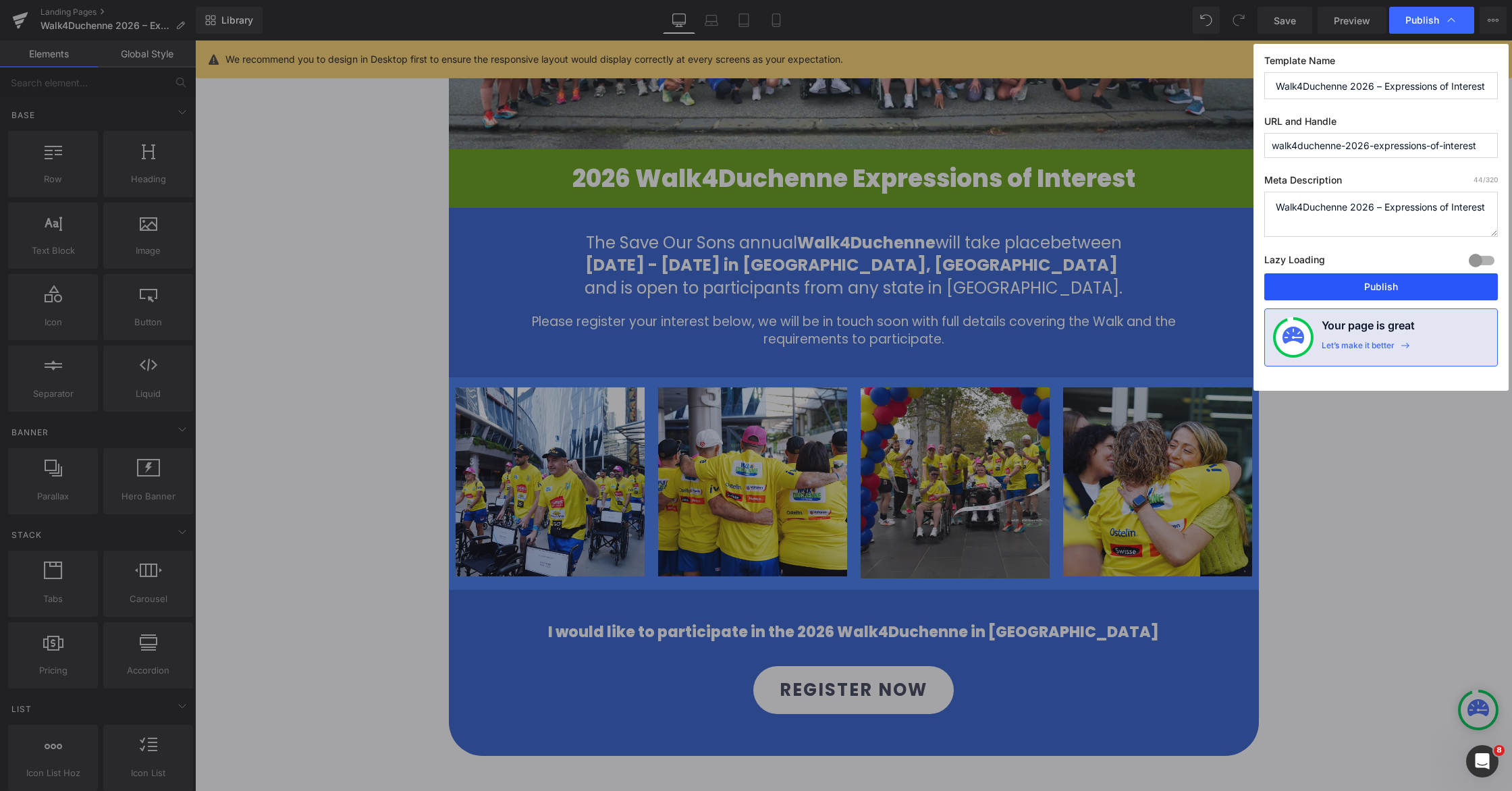
click at [1389, 282] on button "Publish" at bounding box center [1380, 287] width 233 height 27
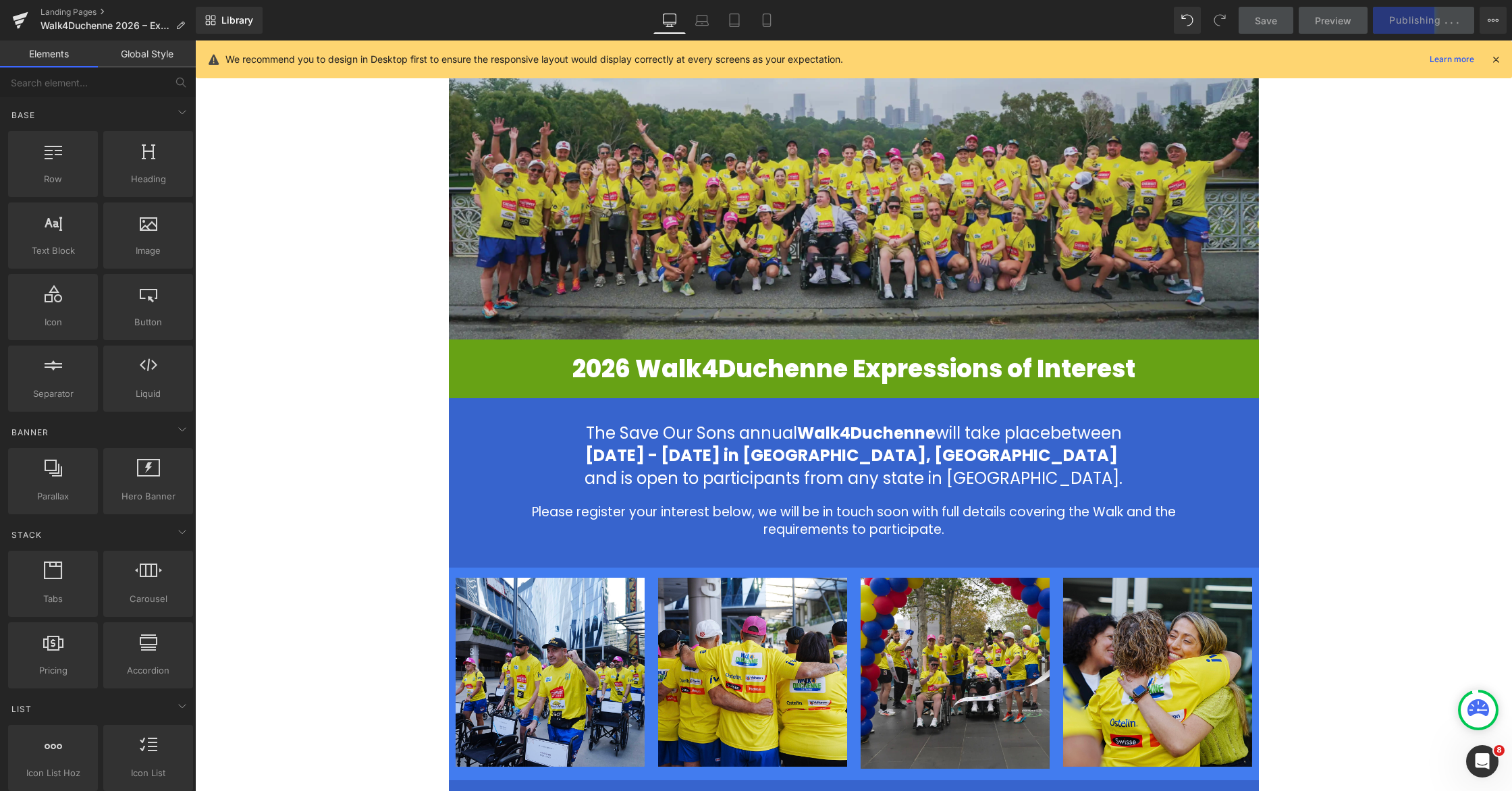
scroll to position [190, 0]
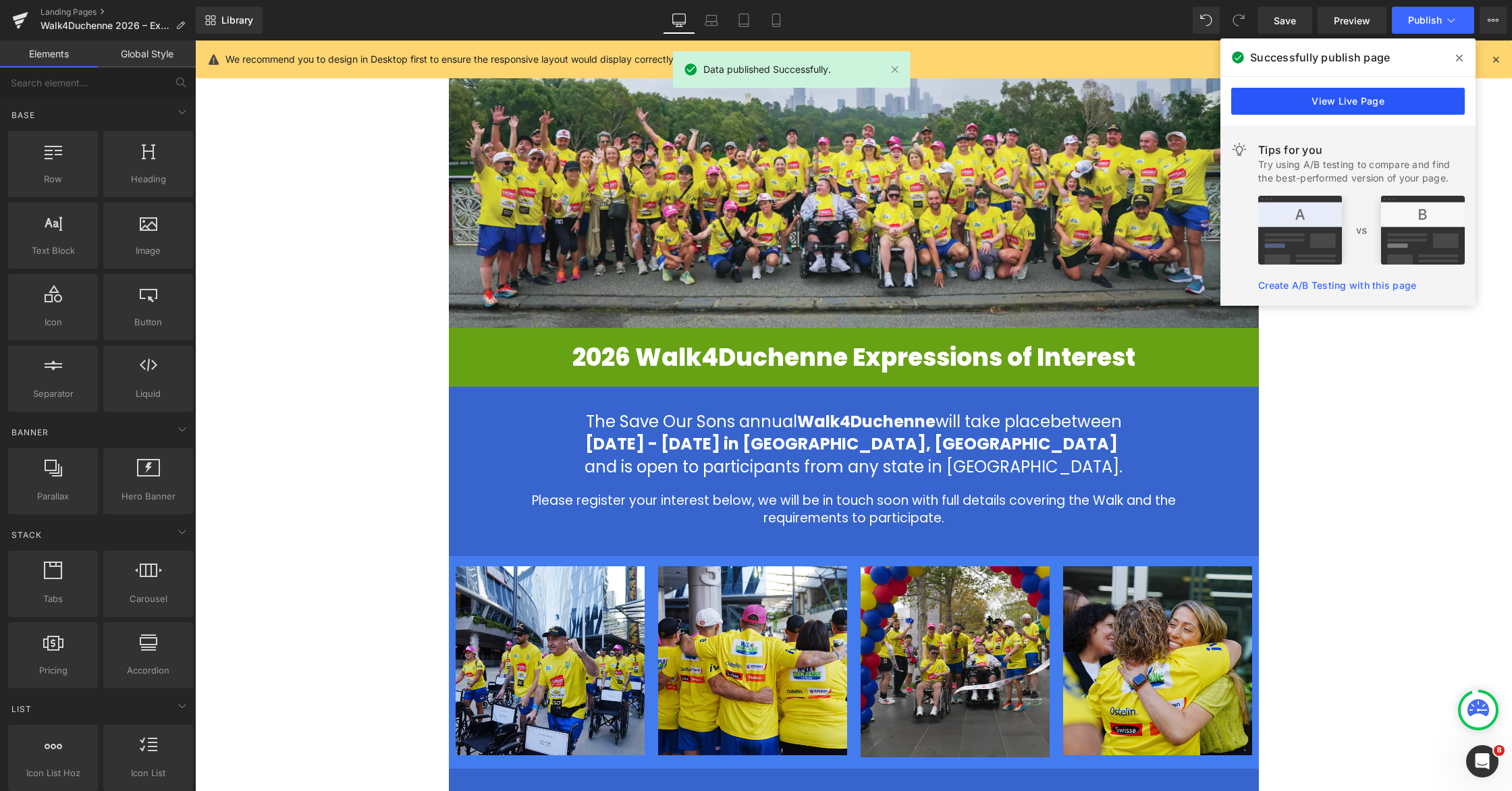
click at [1307, 100] on link "View Live Page" at bounding box center [1347, 101] width 233 height 27
